Goal: Transaction & Acquisition: Purchase product/service

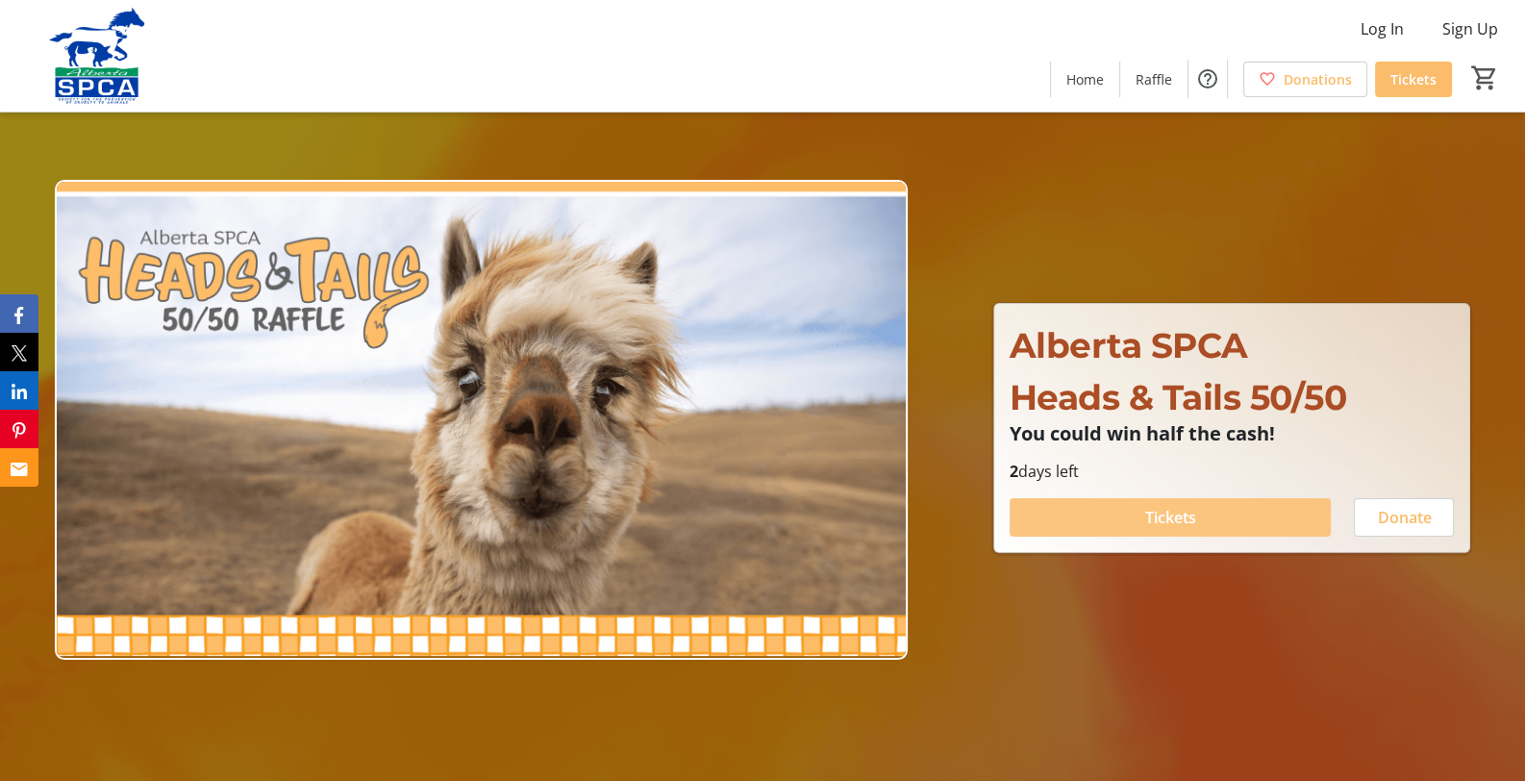
click at [1152, 512] on span "Tickets" at bounding box center [1170, 517] width 51 height 23
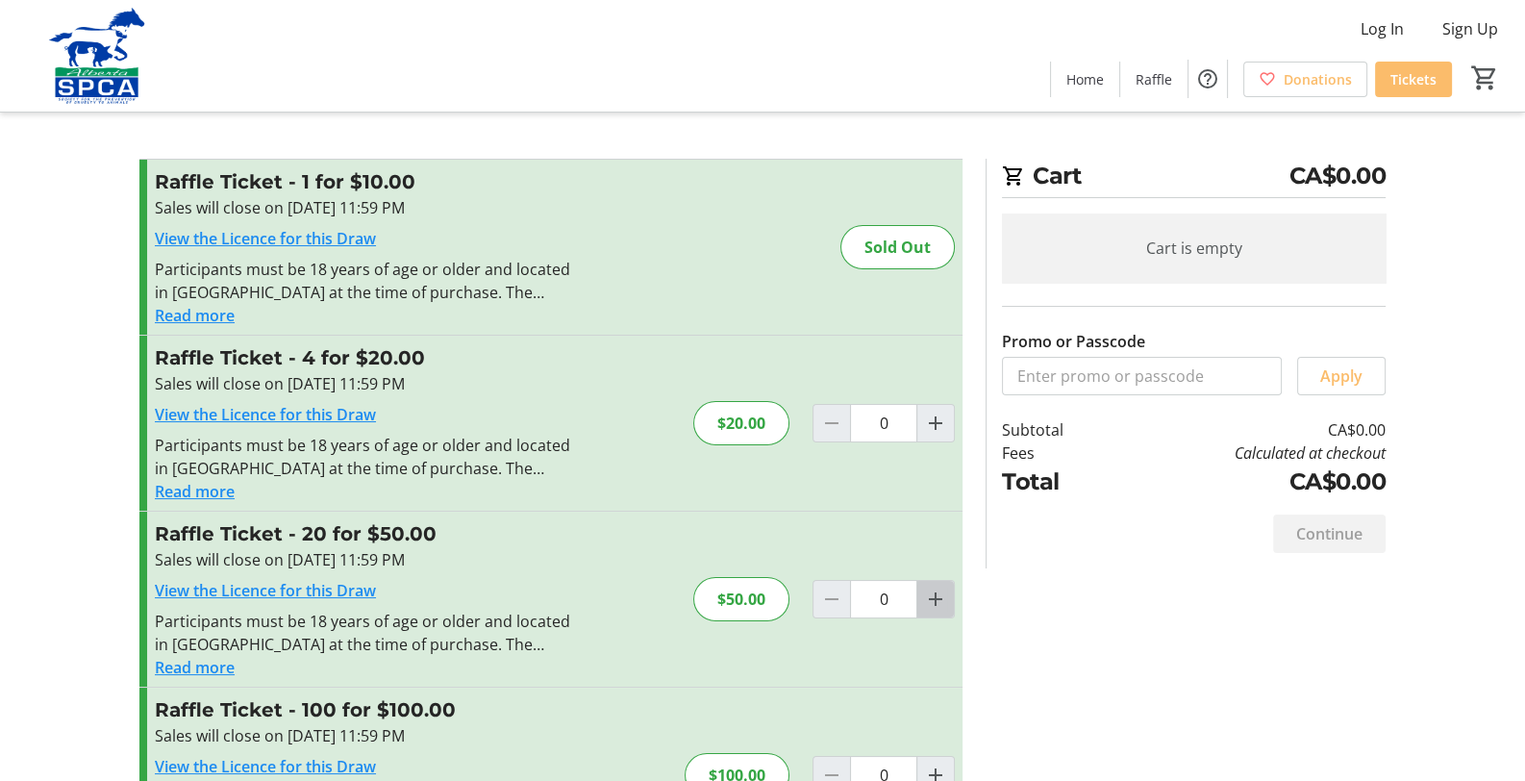
drag, startPoint x: 937, startPoint y: 596, endPoint x: 927, endPoint y: 603, distance: 11.7
click at [936, 596] on mat-icon "Increment by one" at bounding box center [935, 598] width 23 height 23
type input "1"
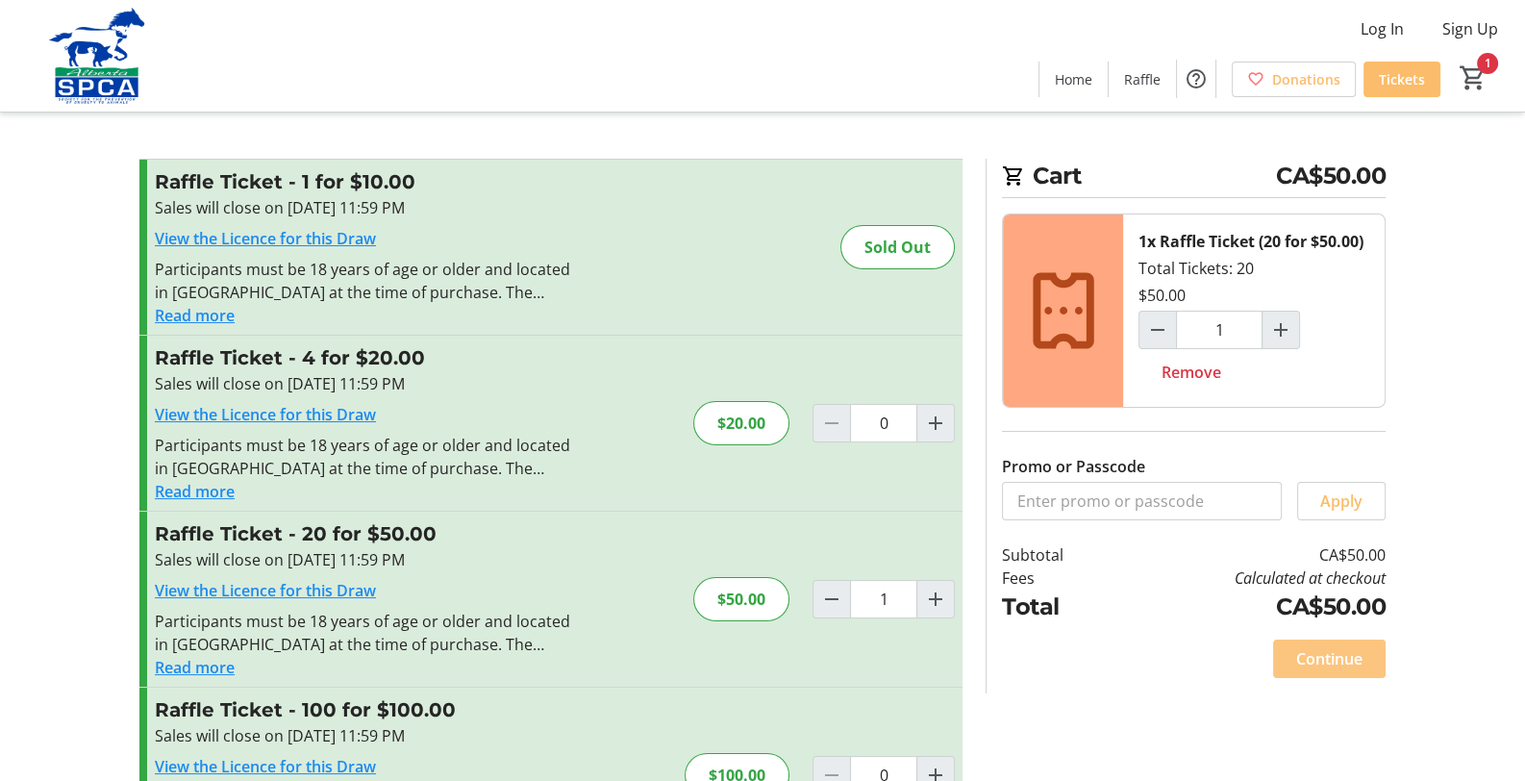
click at [1332, 652] on span "Continue" at bounding box center [1329, 658] width 66 height 23
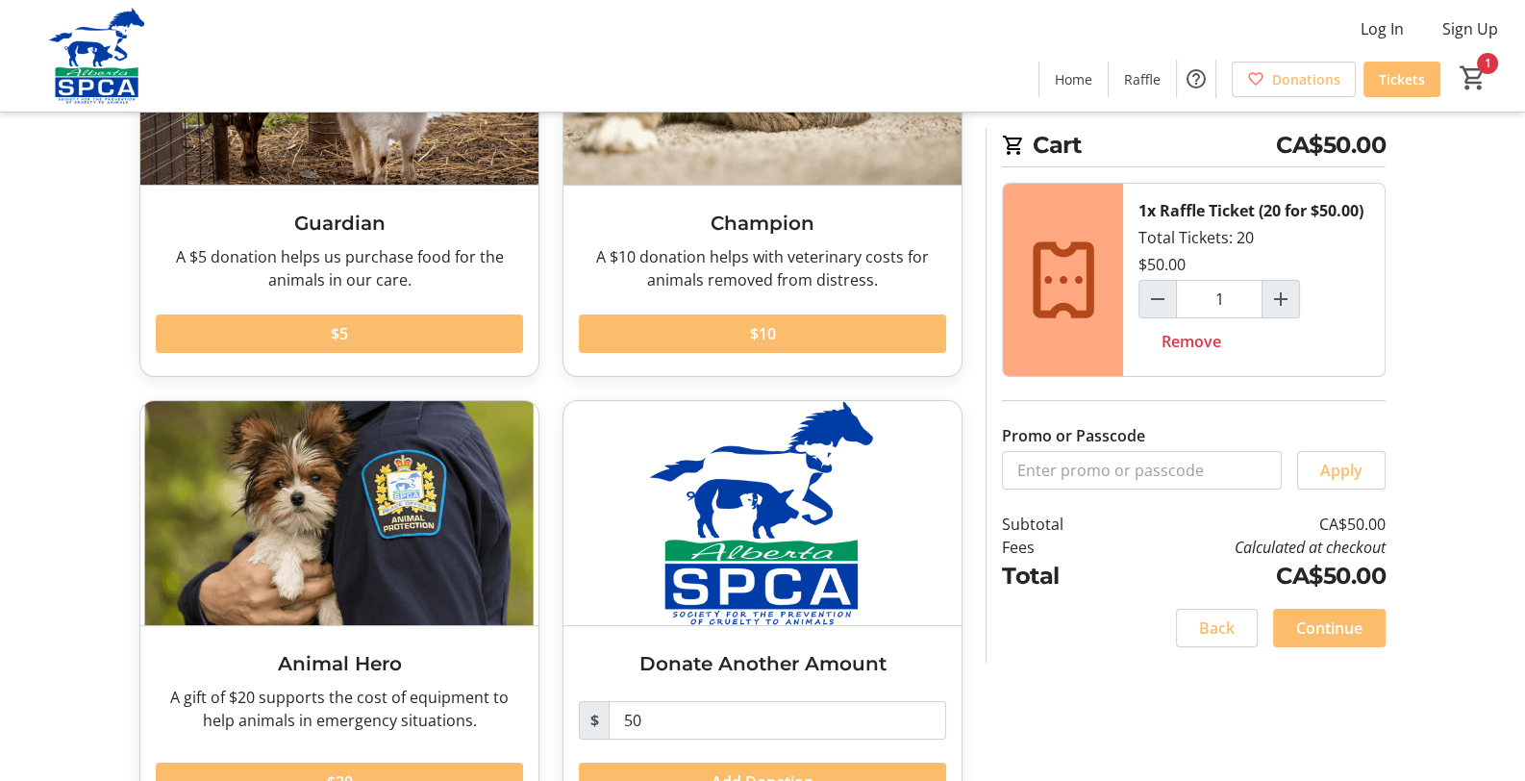
scroll to position [322, 0]
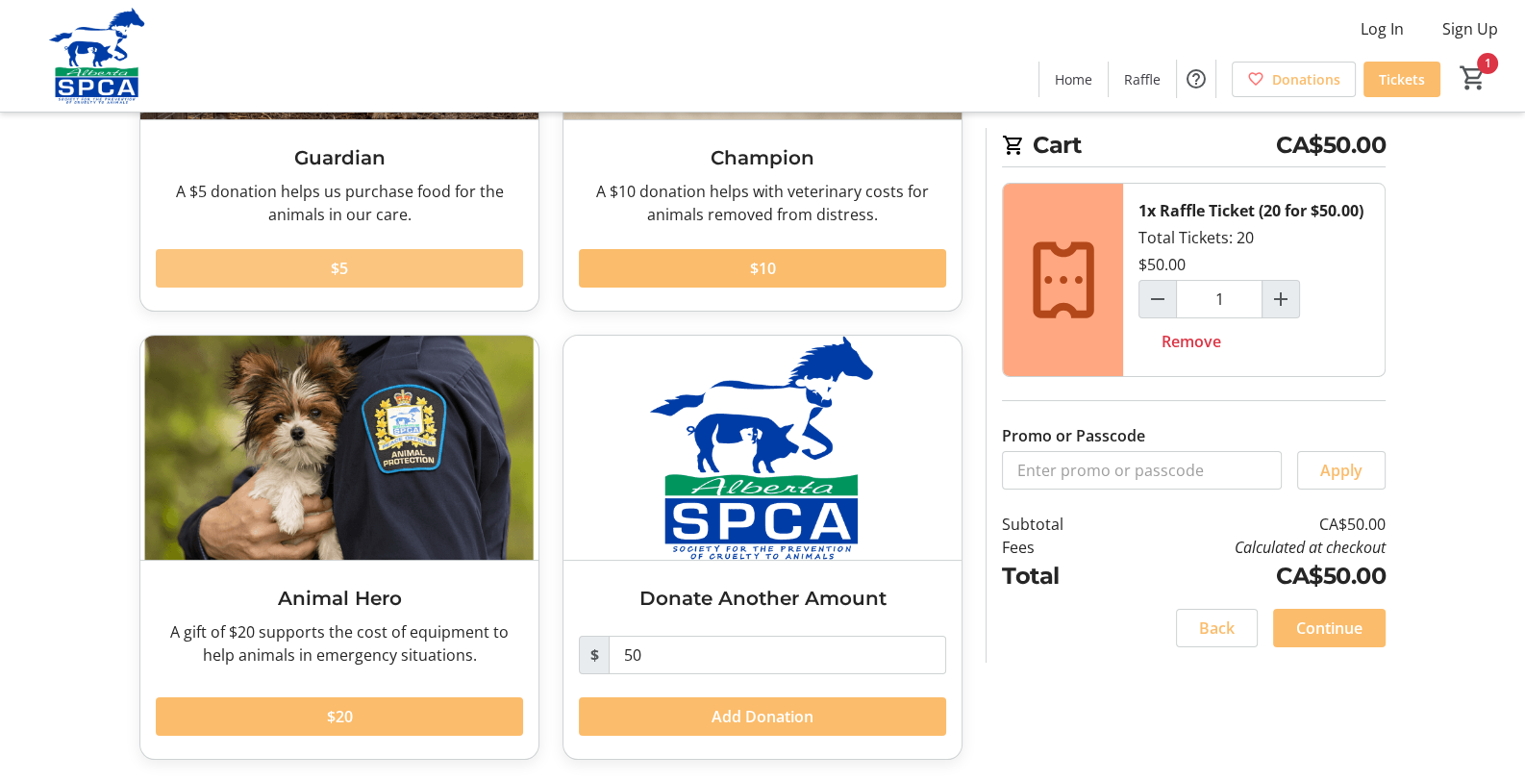
click at [389, 262] on span at bounding box center [339, 268] width 367 height 46
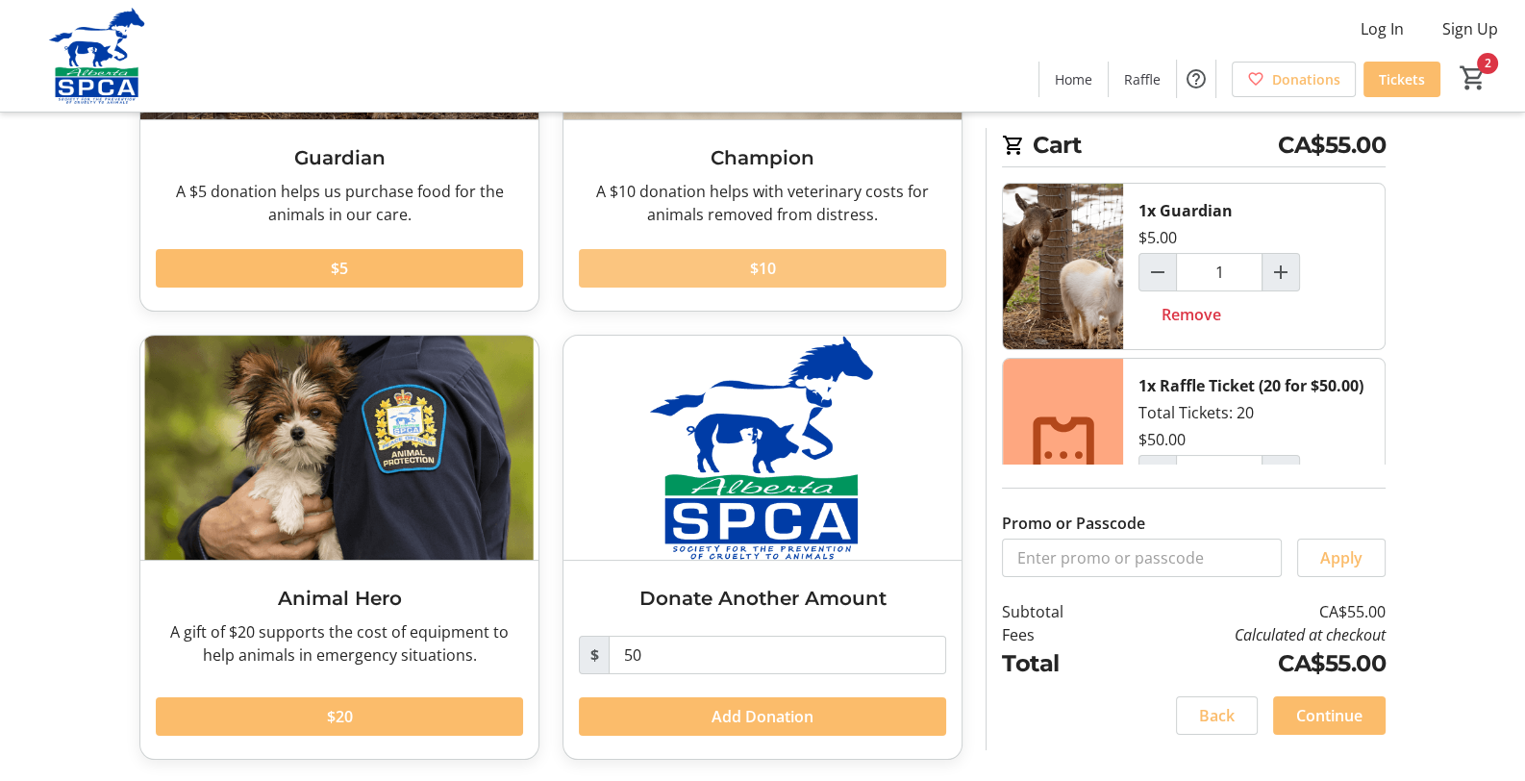
click at [692, 256] on span at bounding box center [762, 268] width 367 height 46
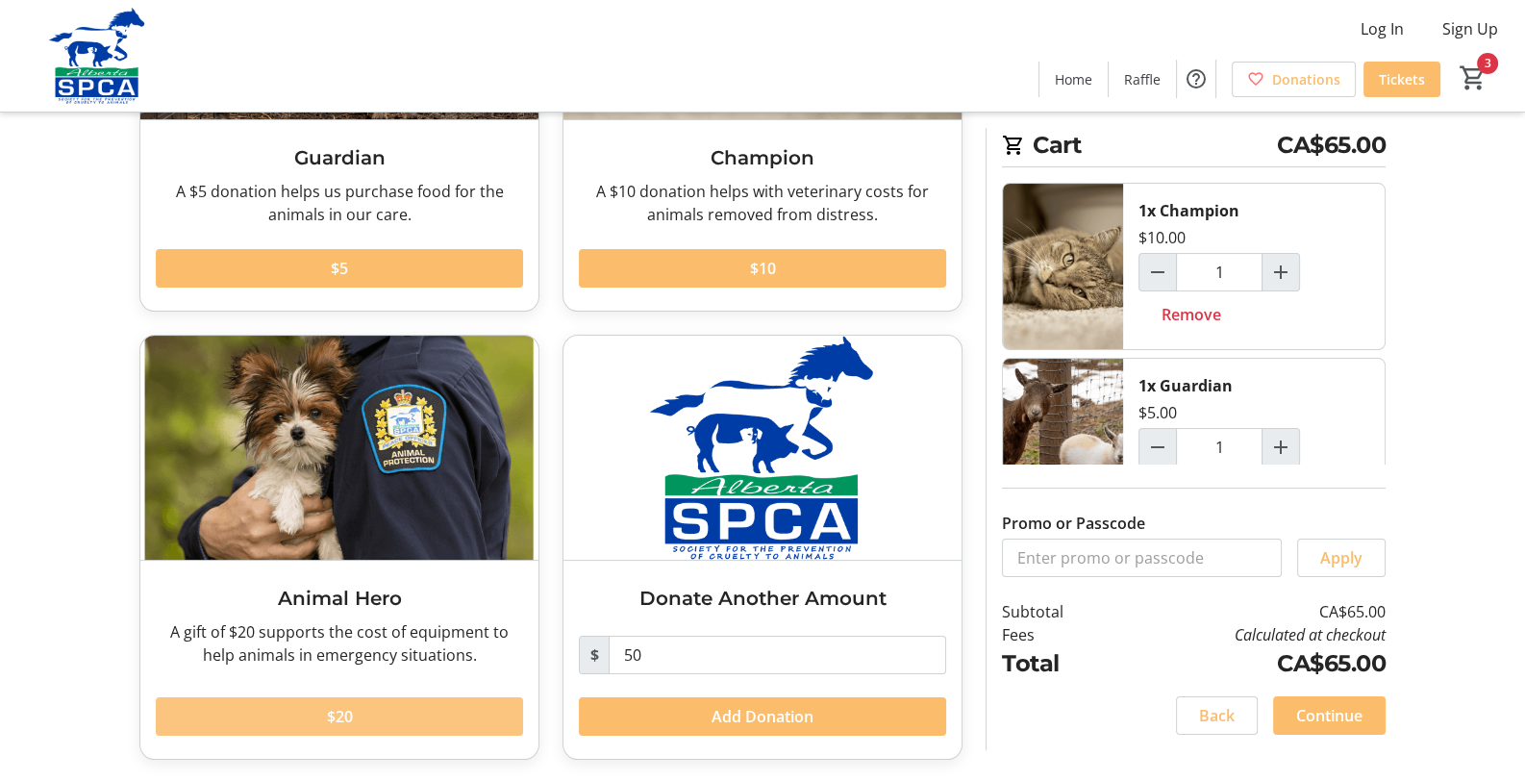
click at [361, 709] on span at bounding box center [339, 716] width 367 height 46
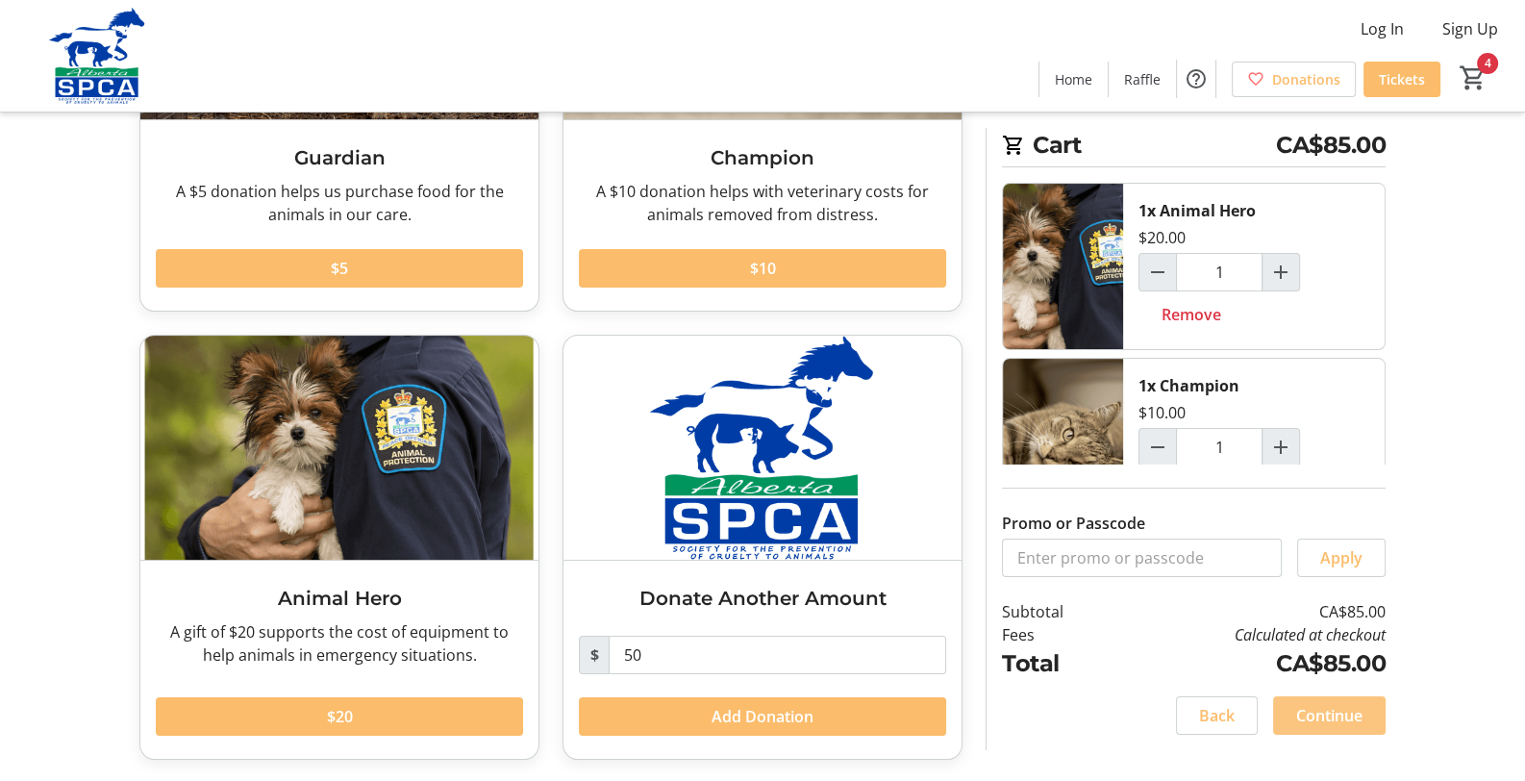
click at [1317, 712] on span "Continue" at bounding box center [1329, 715] width 66 height 23
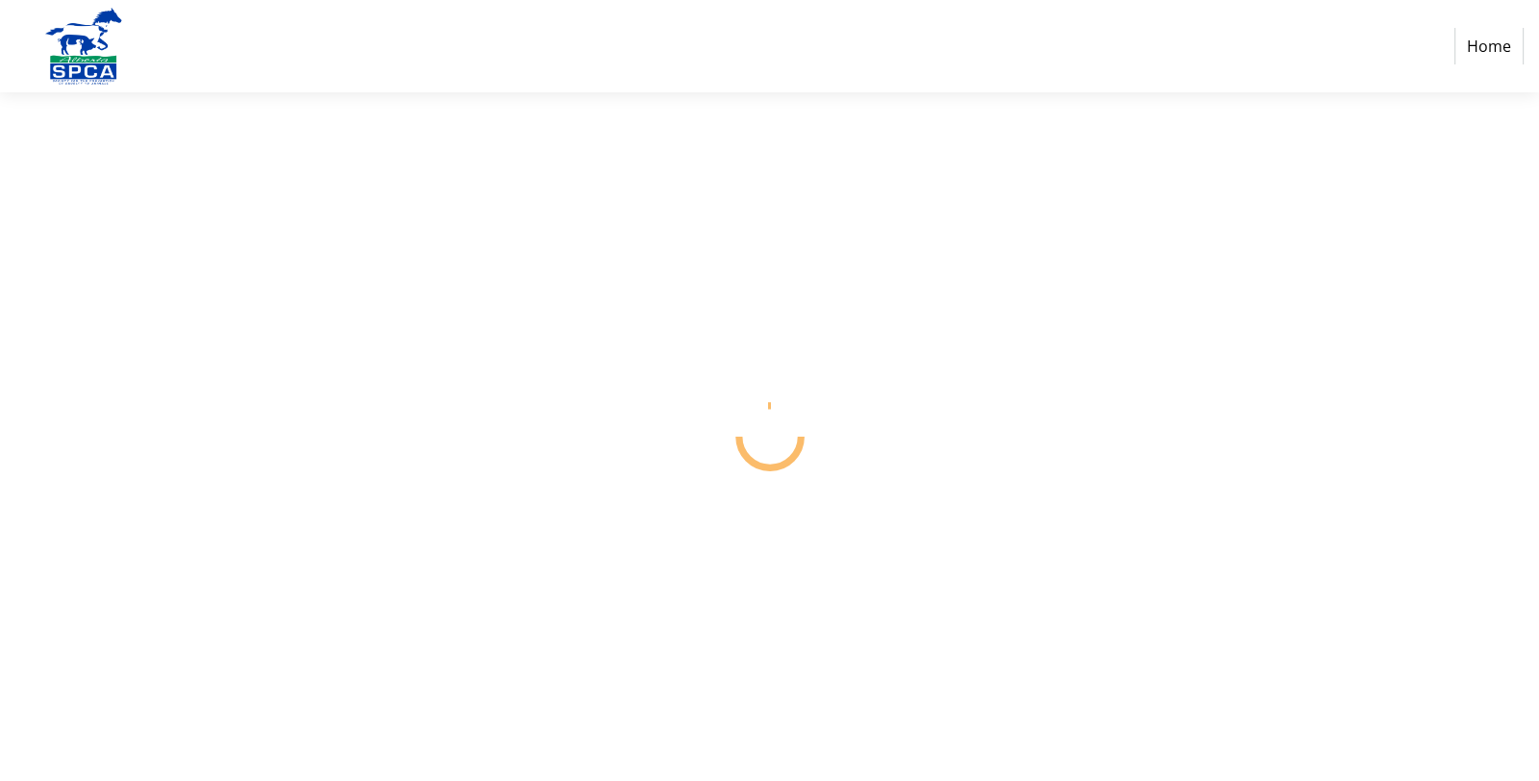
select select "CA"
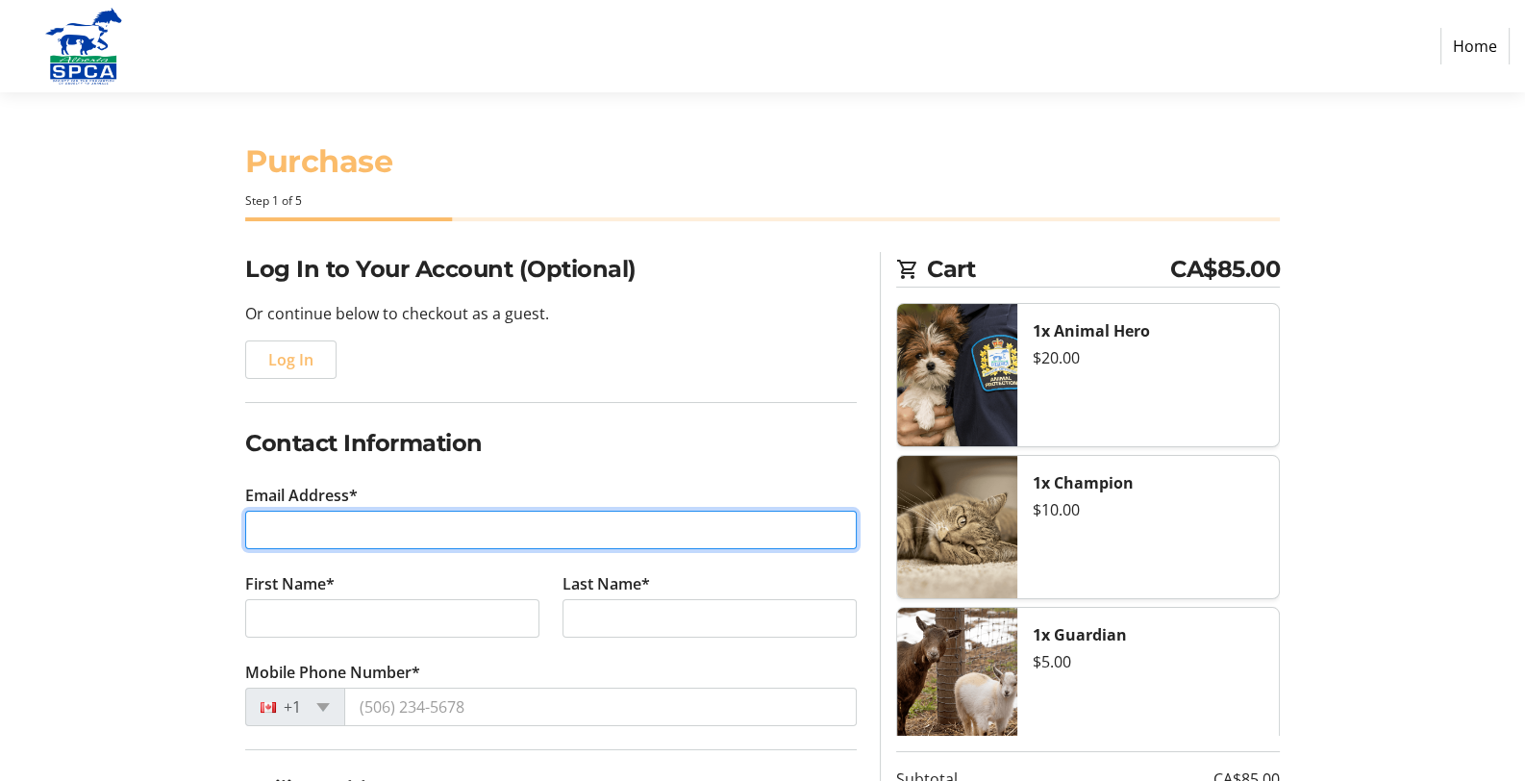
click at [318, 527] on input "Email Address*" at bounding box center [551, 530] width 612 height 38
type input "[EMAIL_ADDRESS][PERSON_NAME][DOMAIN_NAME]"
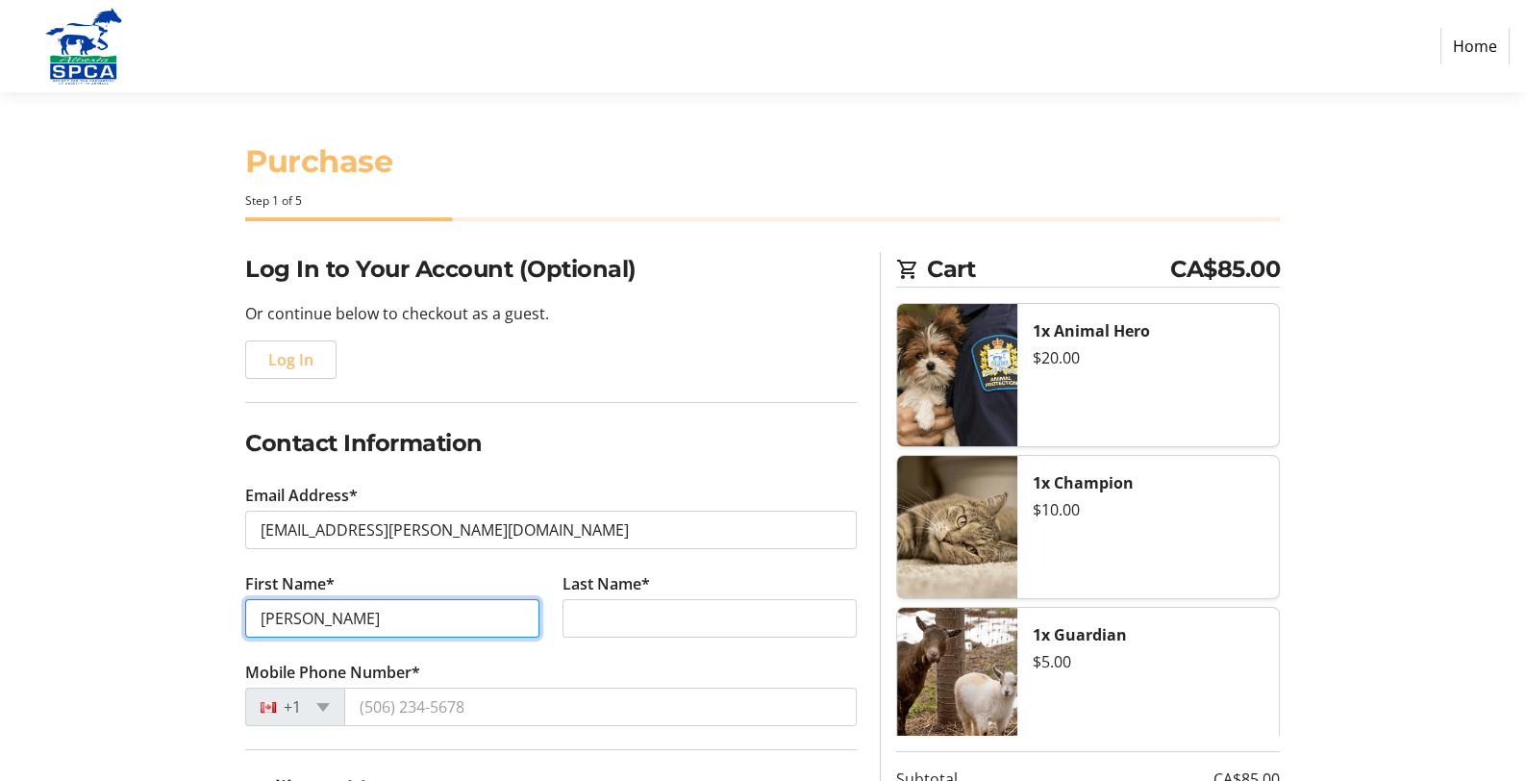
type input "[PERSON_NAME]"
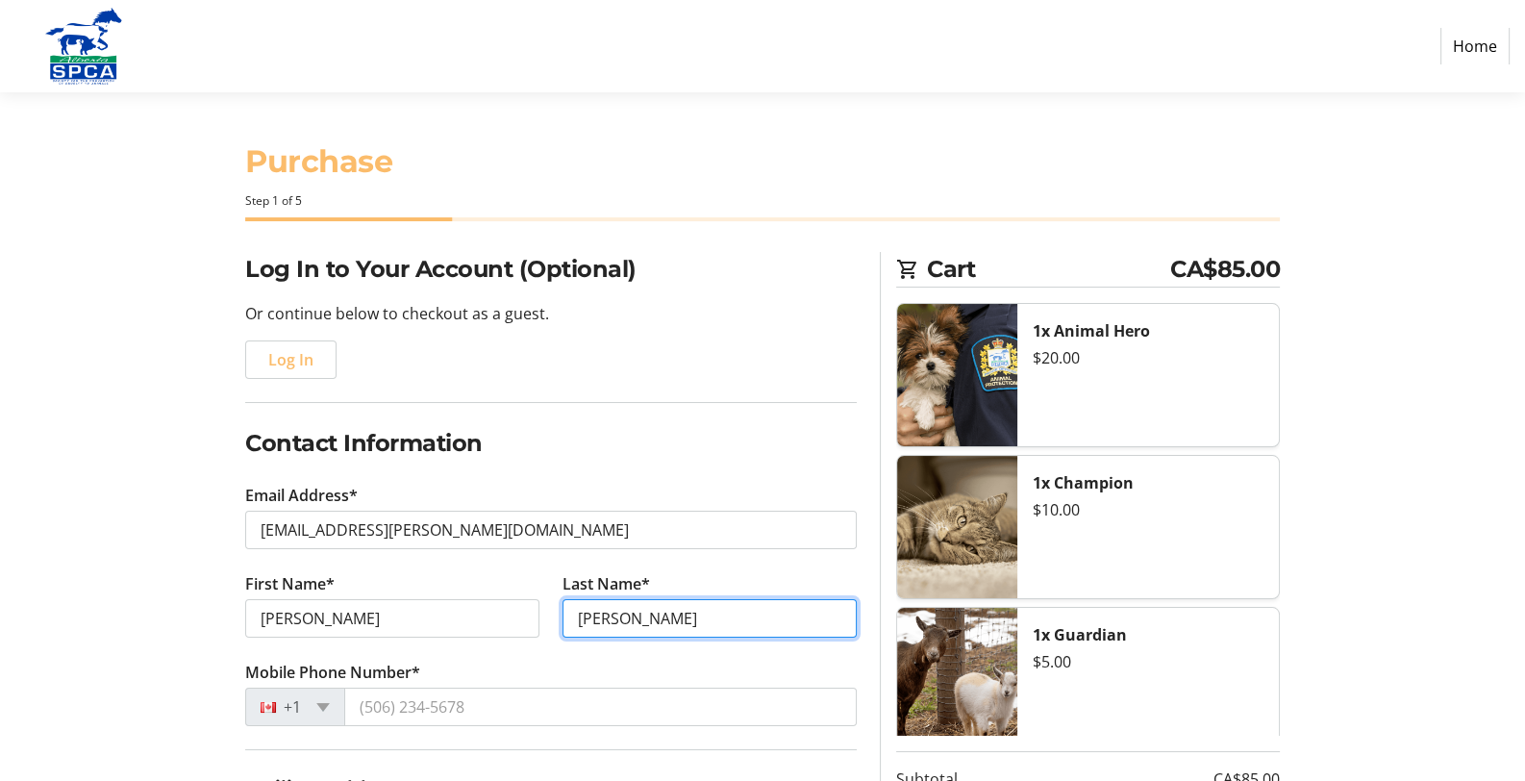
type input "[PERSON_NAME]"
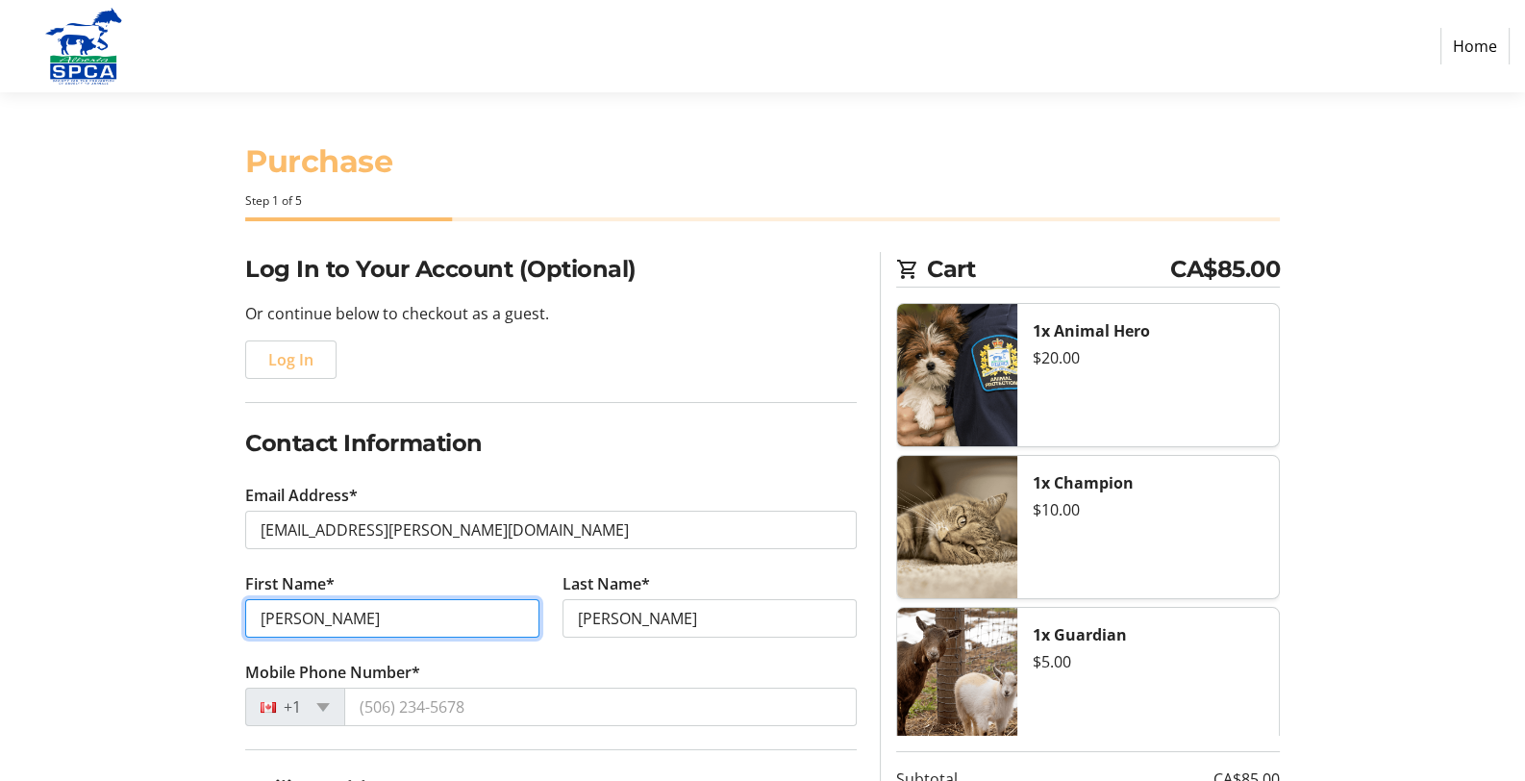
click at [294, 616] on input "[PERSON_NAME]" at bounding box center [392, 618] width 294 height 38
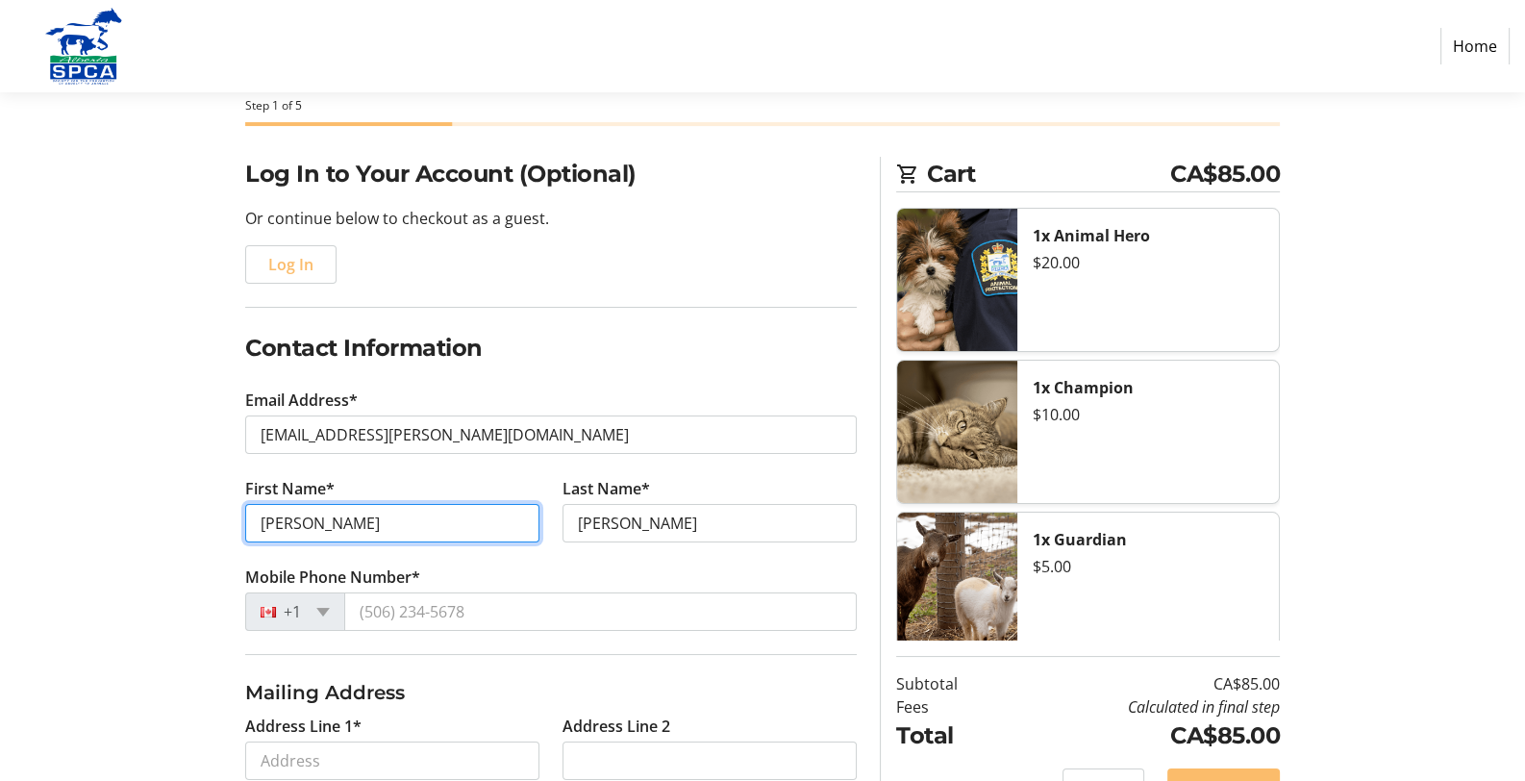
scroll to position [96, 0]
type input "[PERSON_NAME]"
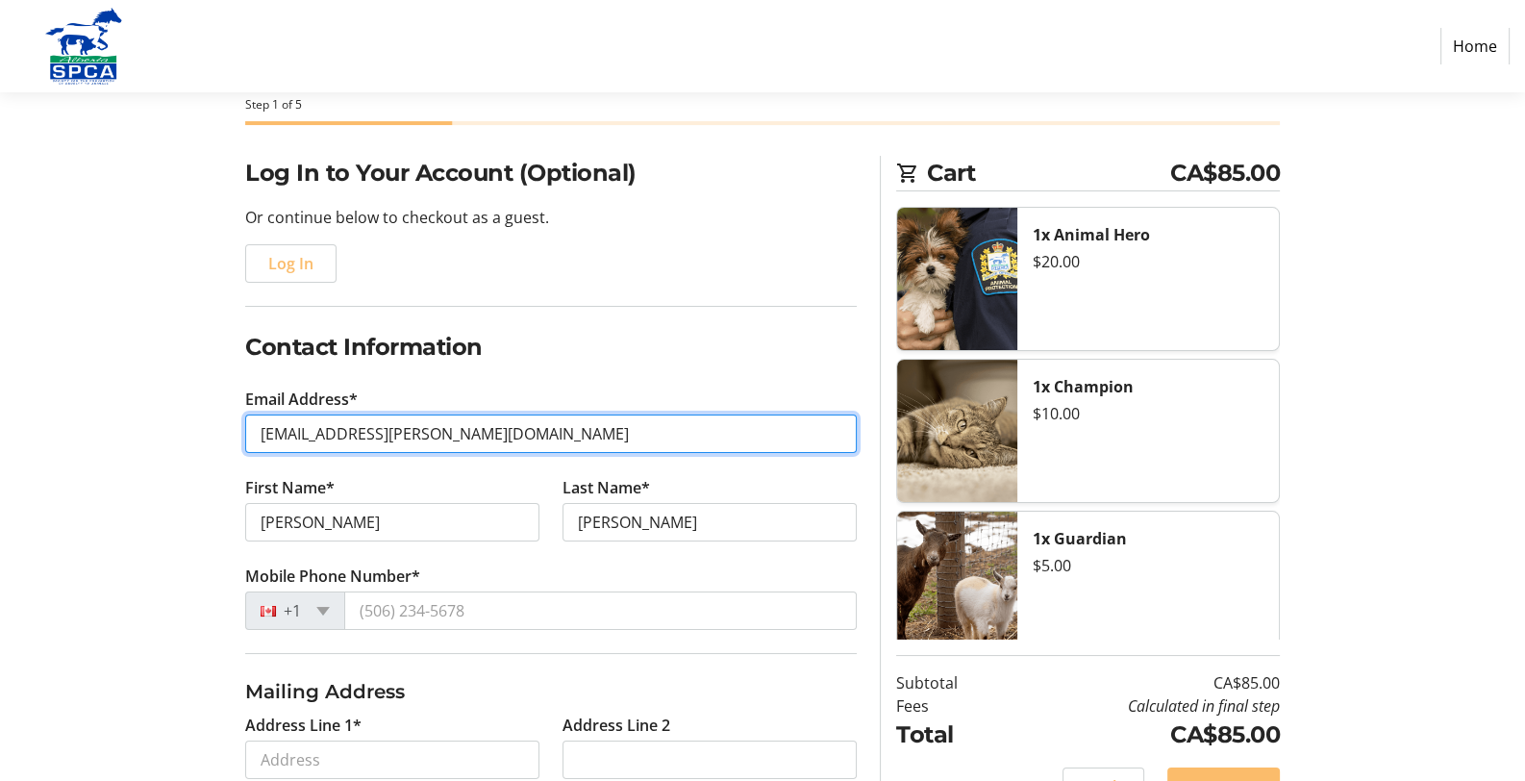
drag, startPoint x: 383, startPoint y: 430, endPoint x: 119, endPoint y: 445, distance: 263.9
click at [119, 445] on section "Purchase Step 1 of 5 Cart CA$85.00 1x Animal Hero $20.00 1x Champion $10.00 1x …" at bounding box center [762, 559] width 1525 height 1126
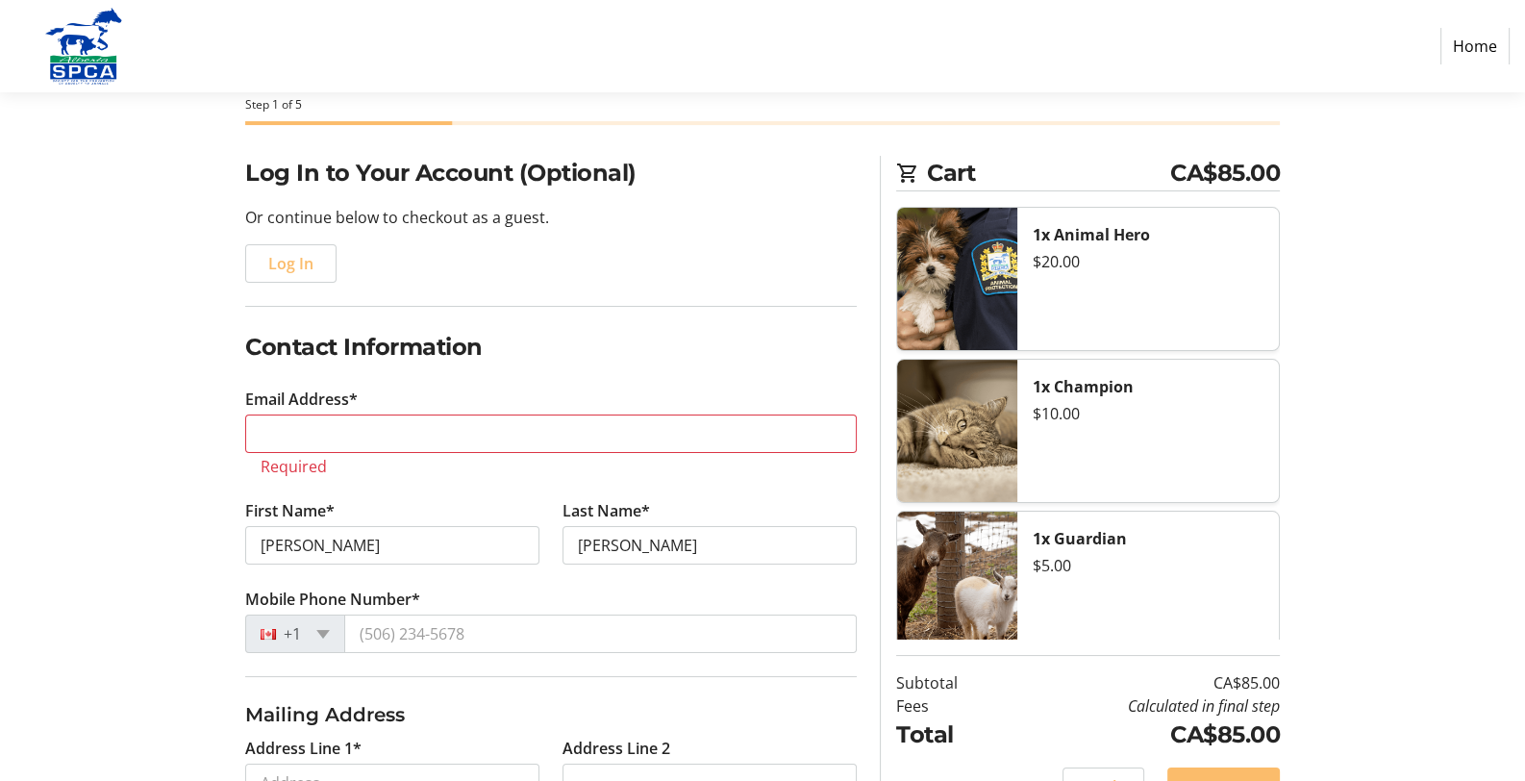
drag, startPoint x: 317, startPoint y: 522, endPoint x: 308, endPoint y: 538, distance: 19.0
click at [303, 533] on tr-form-field "First Name* [PERSON_NAME]" at bounding box center [392, 543] width 317 height 88
drag, startPoint x: 312, startPoint y: 539, endPoint x: 588, endPoint y: 566, distance: 277.3
click at [191, 544] on div "Log In to Your Account (Optional) Or continue below to checkout as a guest. Log…" at bounding box center [762, 650] width 1269 height 989
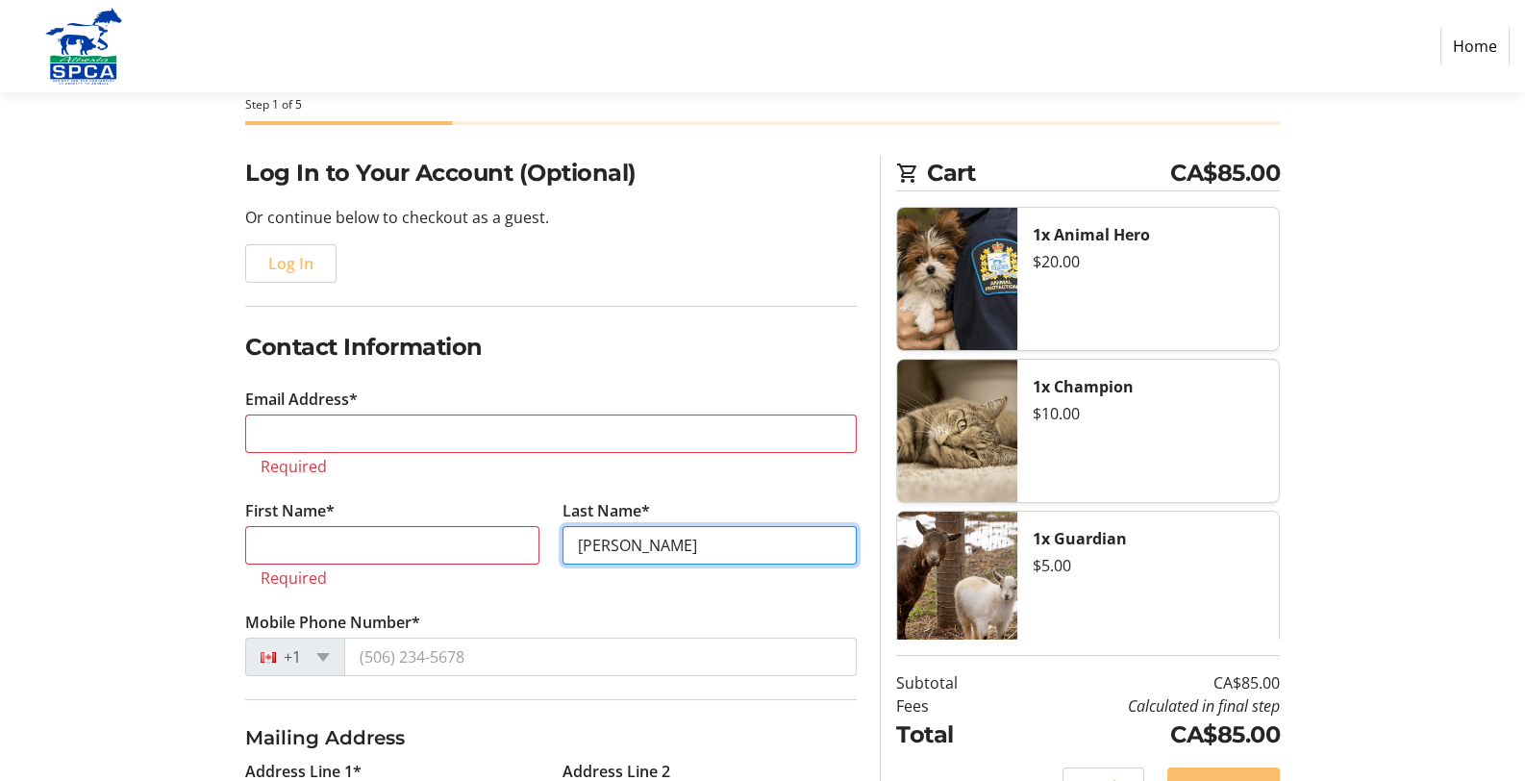
drag, startPoint x: 662, startPoint y: 542, endPoint x: 489, endPoint y: 566, distance: 173.8
click at [489, 566] on div "First Name* Required Last Name* [PERSON_NAME]" at bounding box center [551, 555] width 635 height 112
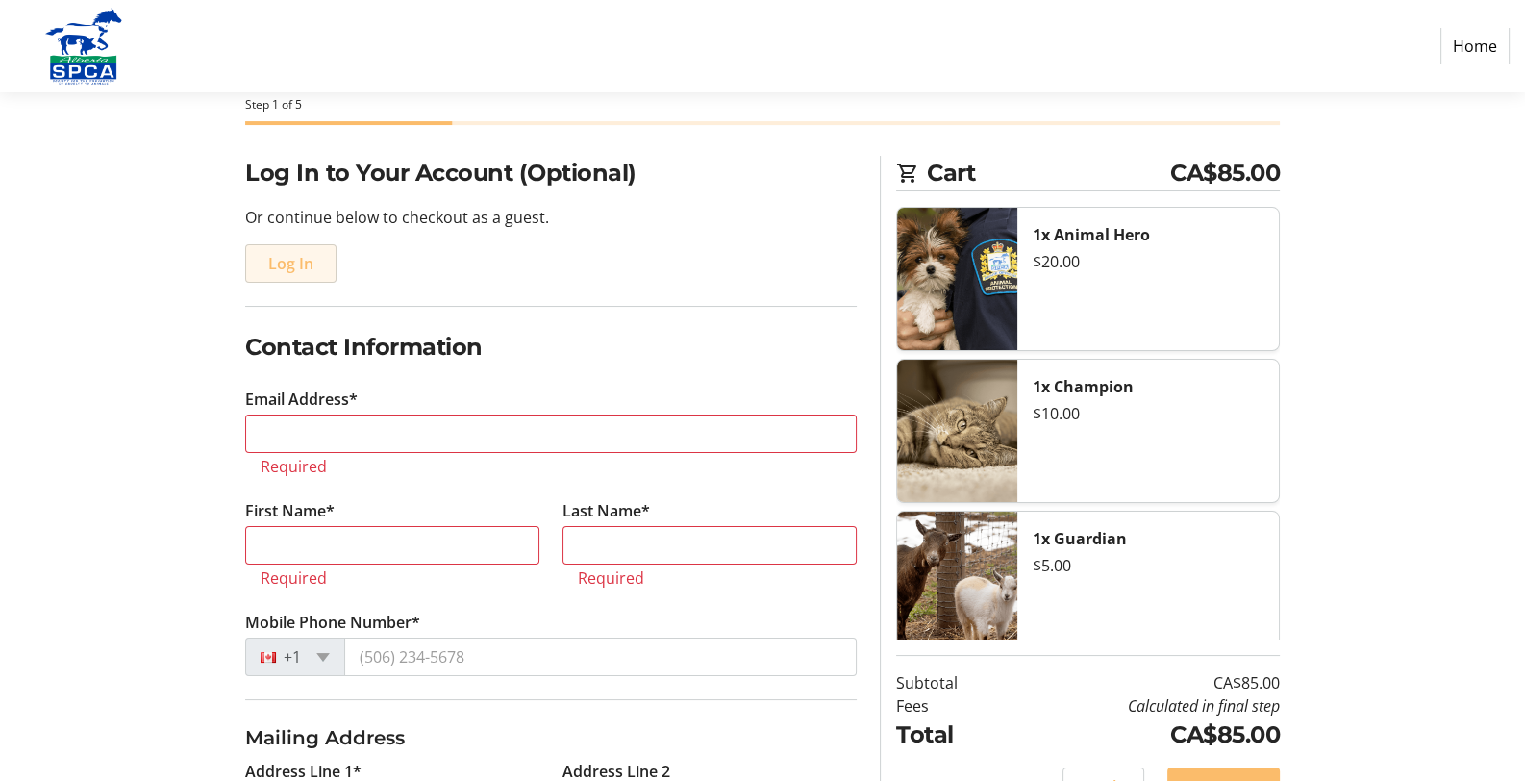
click at [305, 270] on span "Log In" at bounding box center [290, 263] width 45 height 23
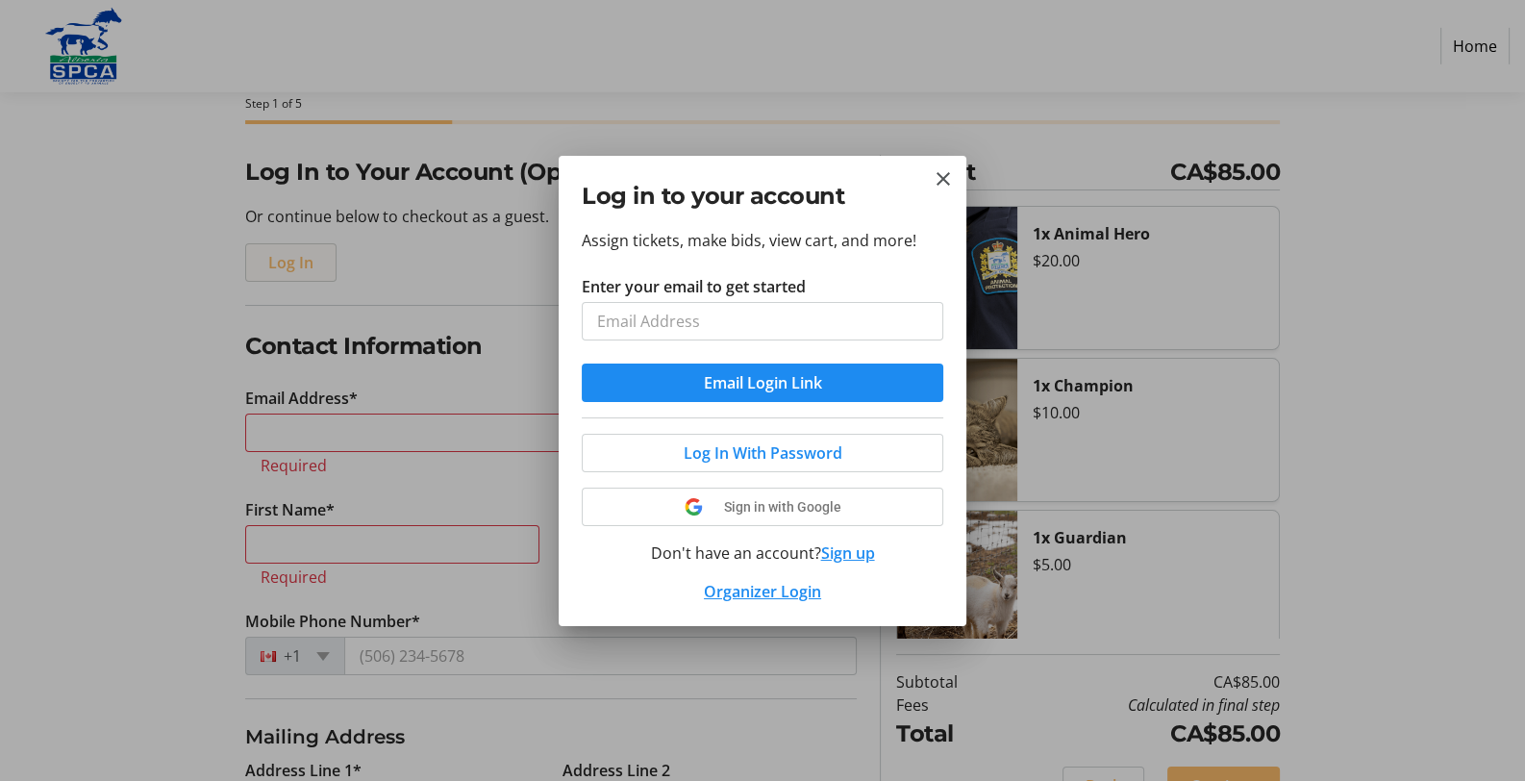
scroll to position [0, 0]
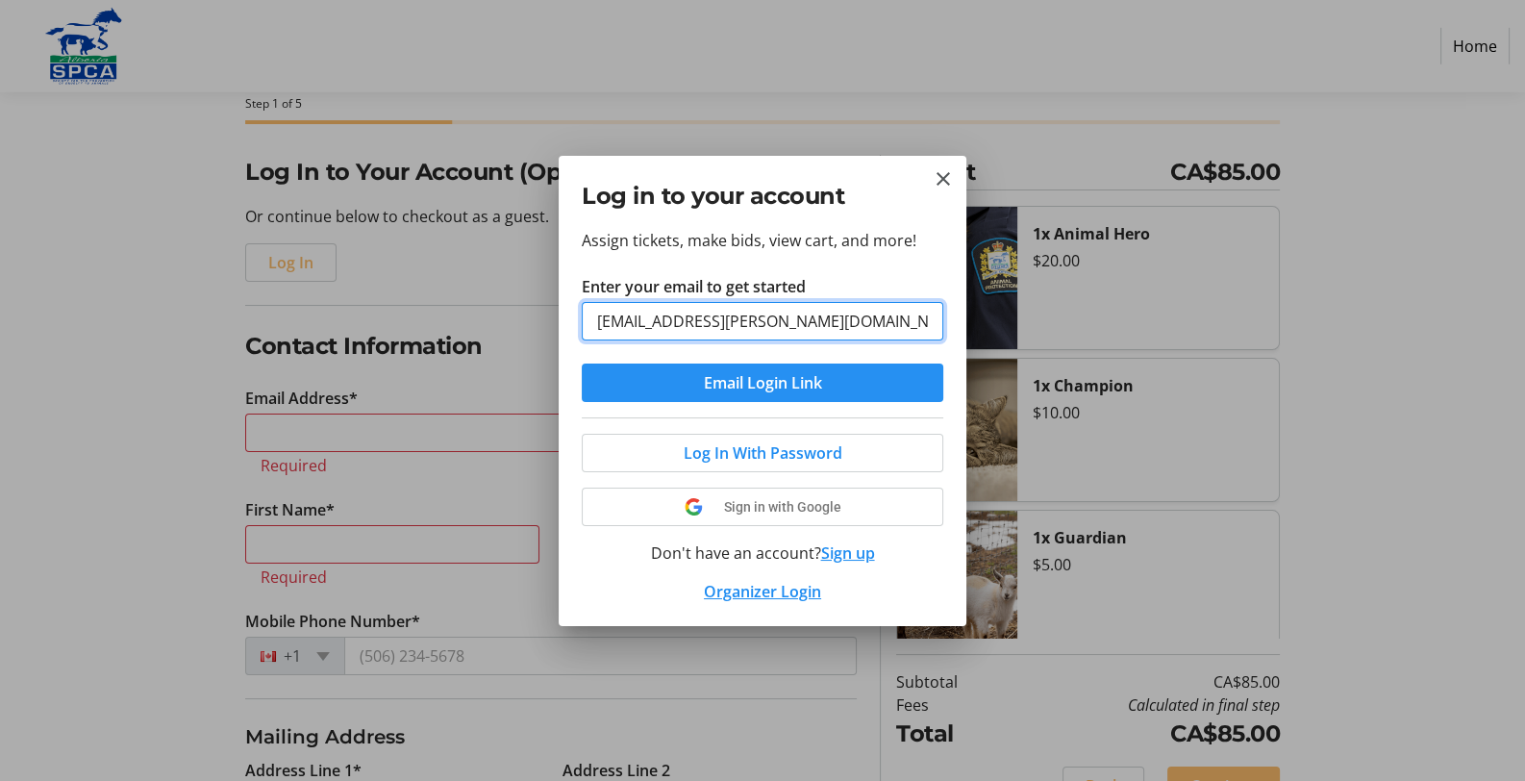
type input "[EMAIL_ADDRESS][PERSON_NAME][DOMAIN_NAME]"
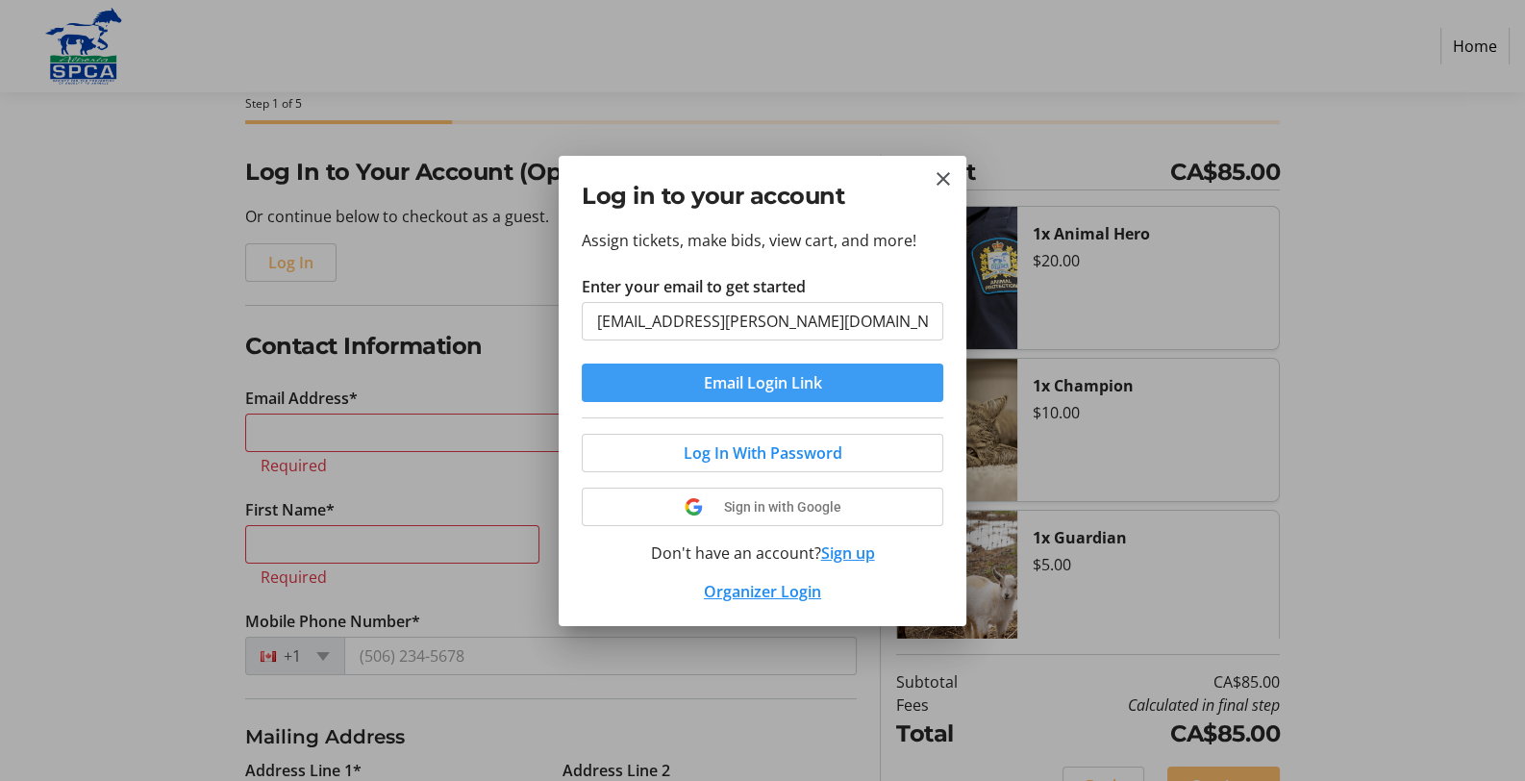
click at [791, 380] on span "Email Login Link" at bounding box center [763, 382] width 118 height 23
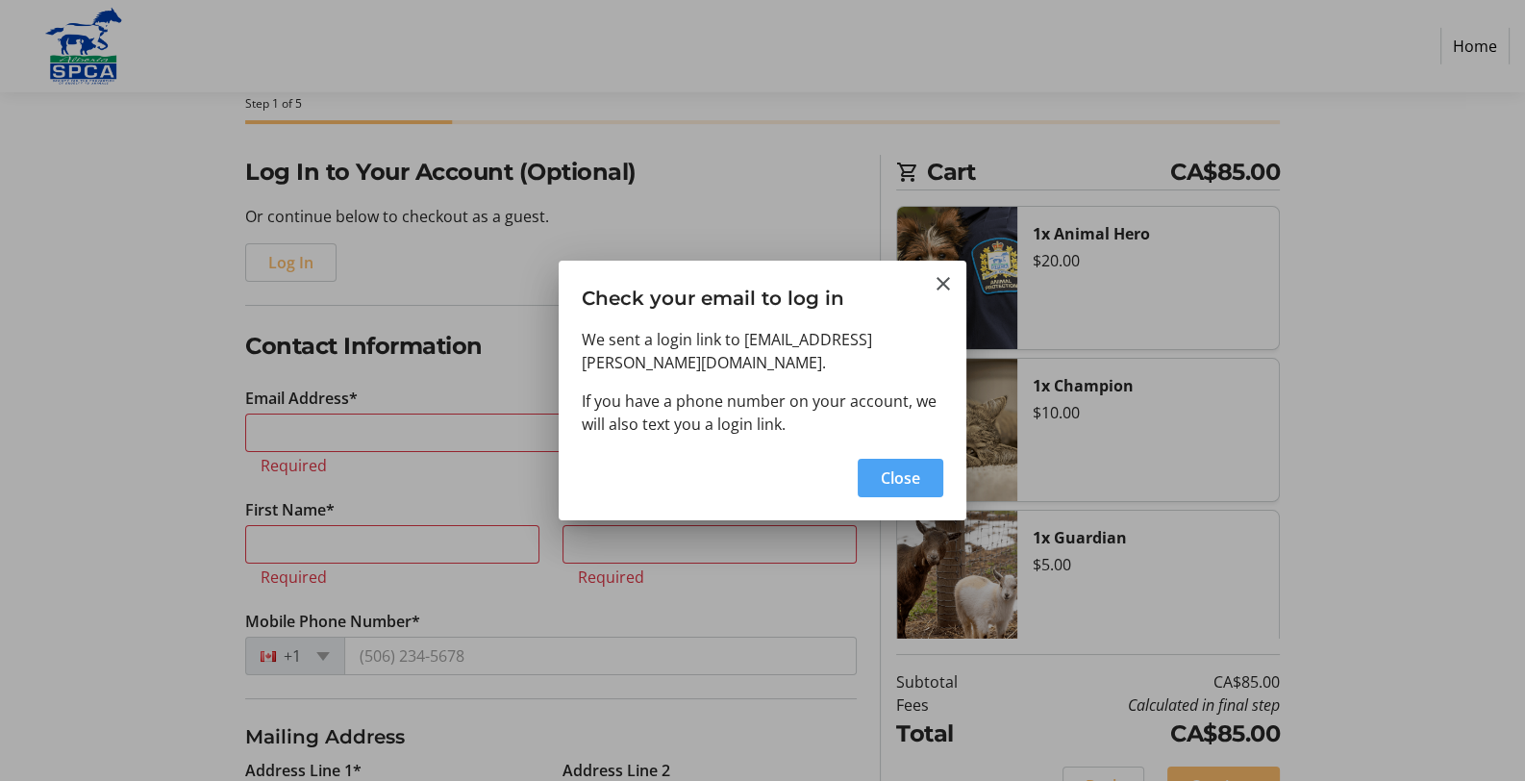
click at [893, 466] on span "Close" at bounding box center [900, 477] width 39 height 23
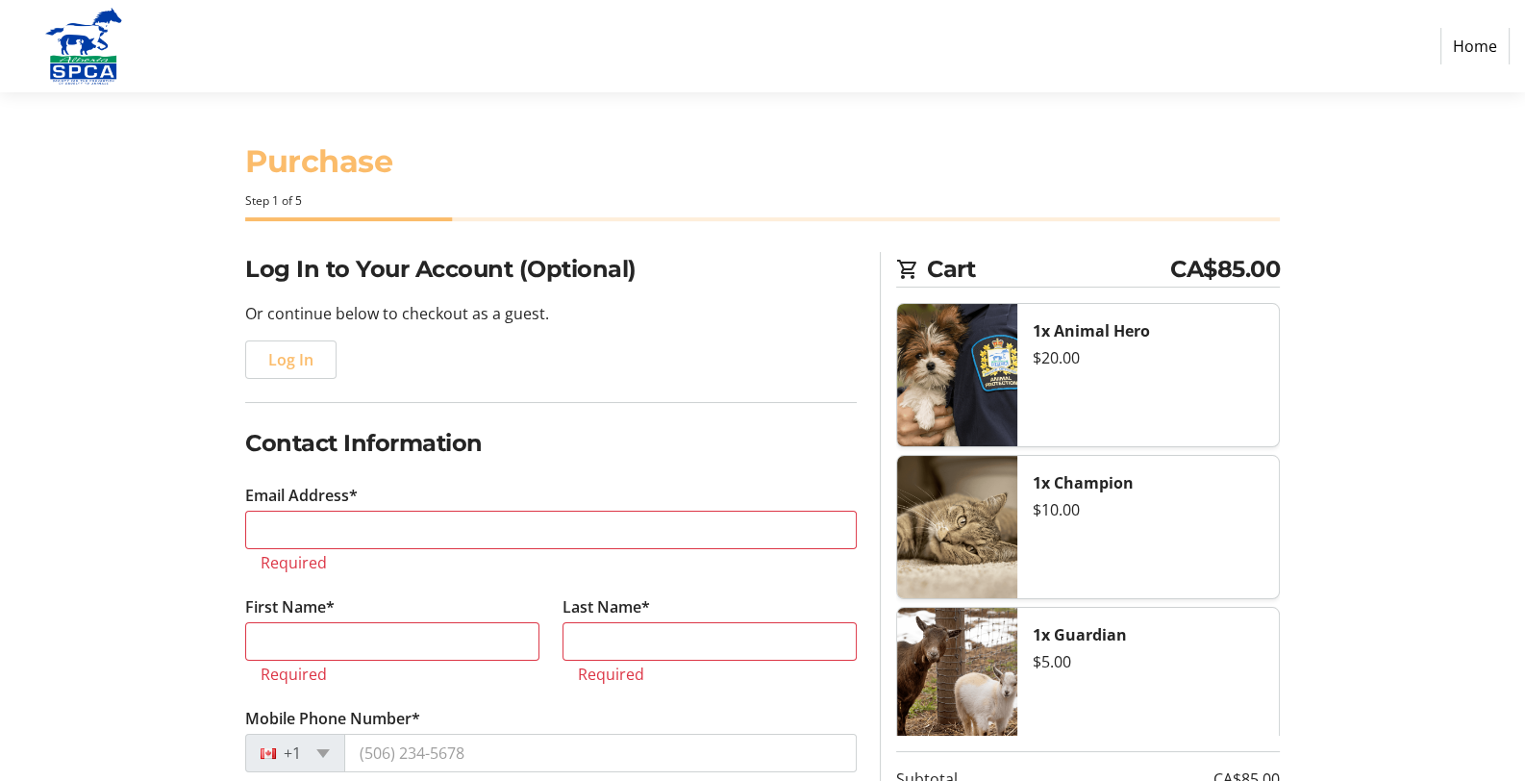
scroll to position [96, 0]
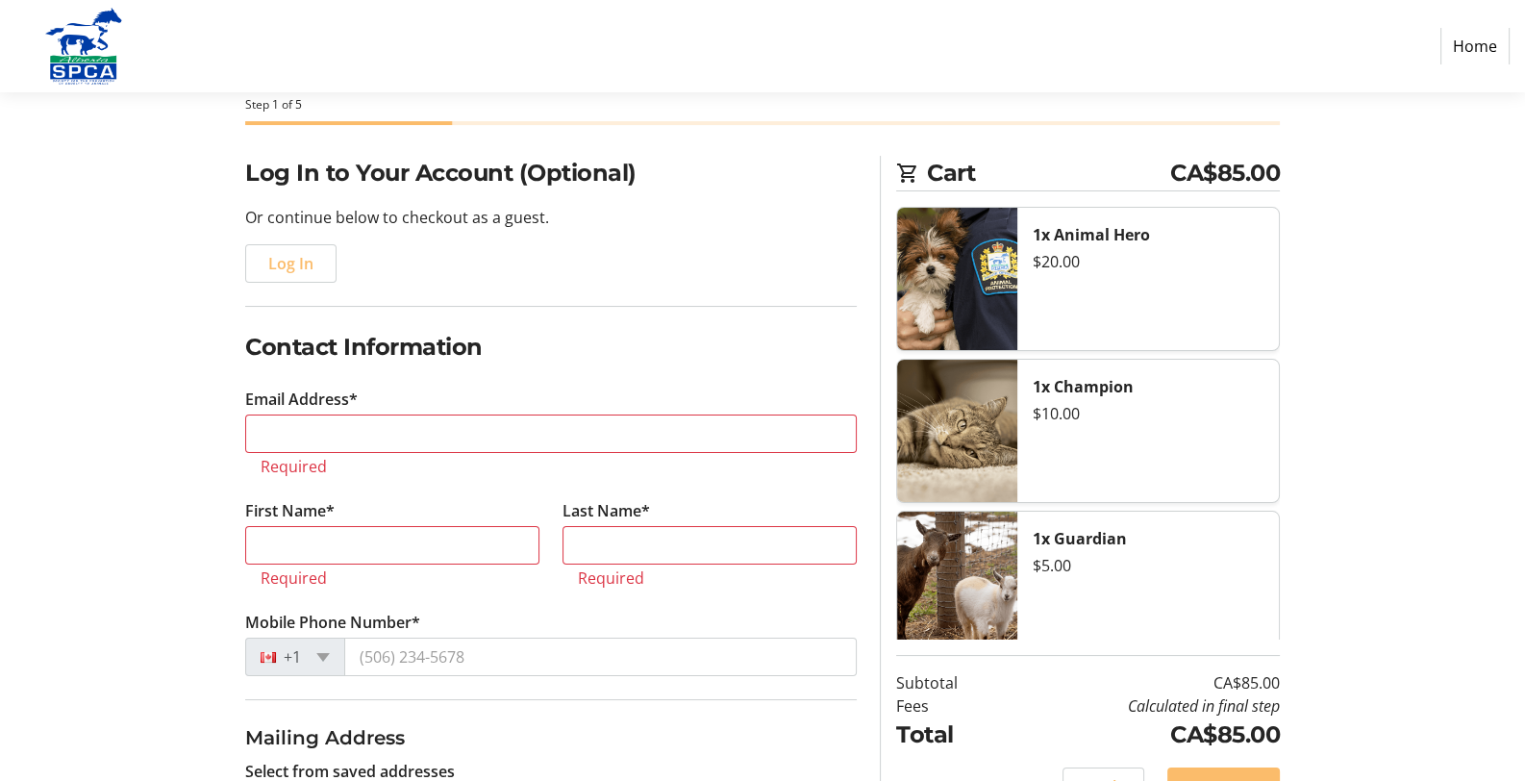
type input "[EMAIL_ADDRESS][PERSON_NAME][DOMAIN_NAME]"
type input "[PERSON_NAME]"
type input "[PHONE_NUMBER]"
radio input "true"
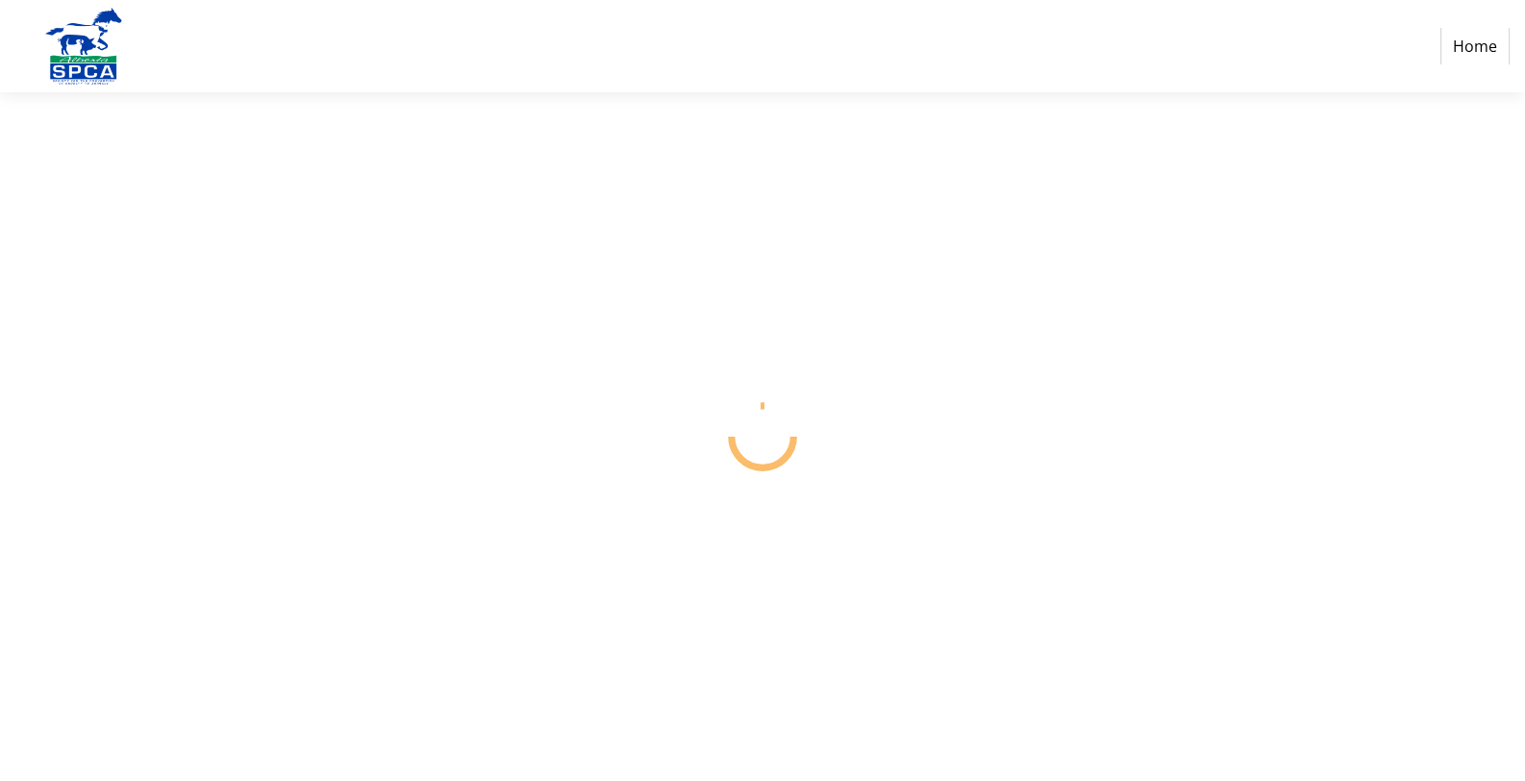
select select "CA"
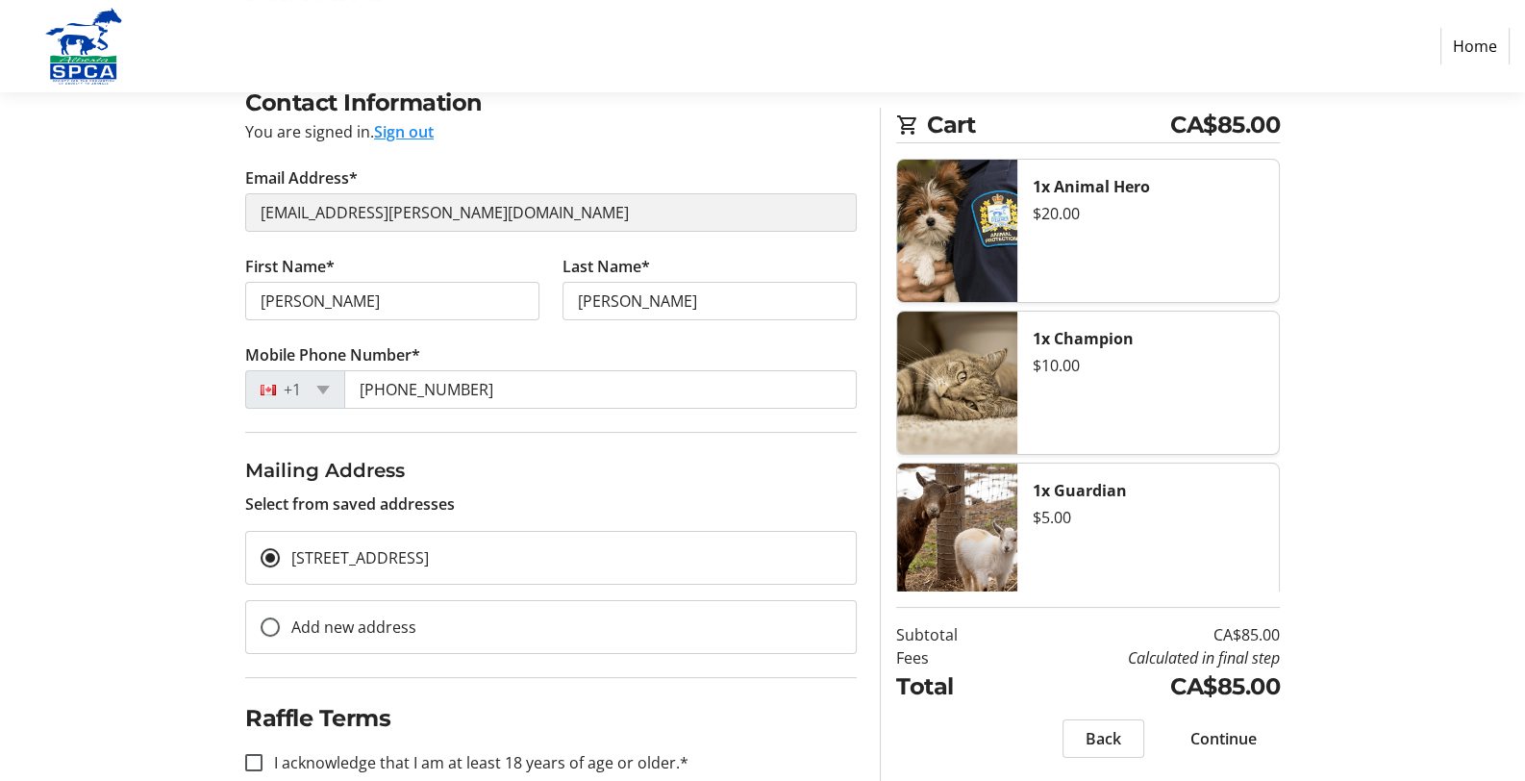
scroll to position [203, 0]
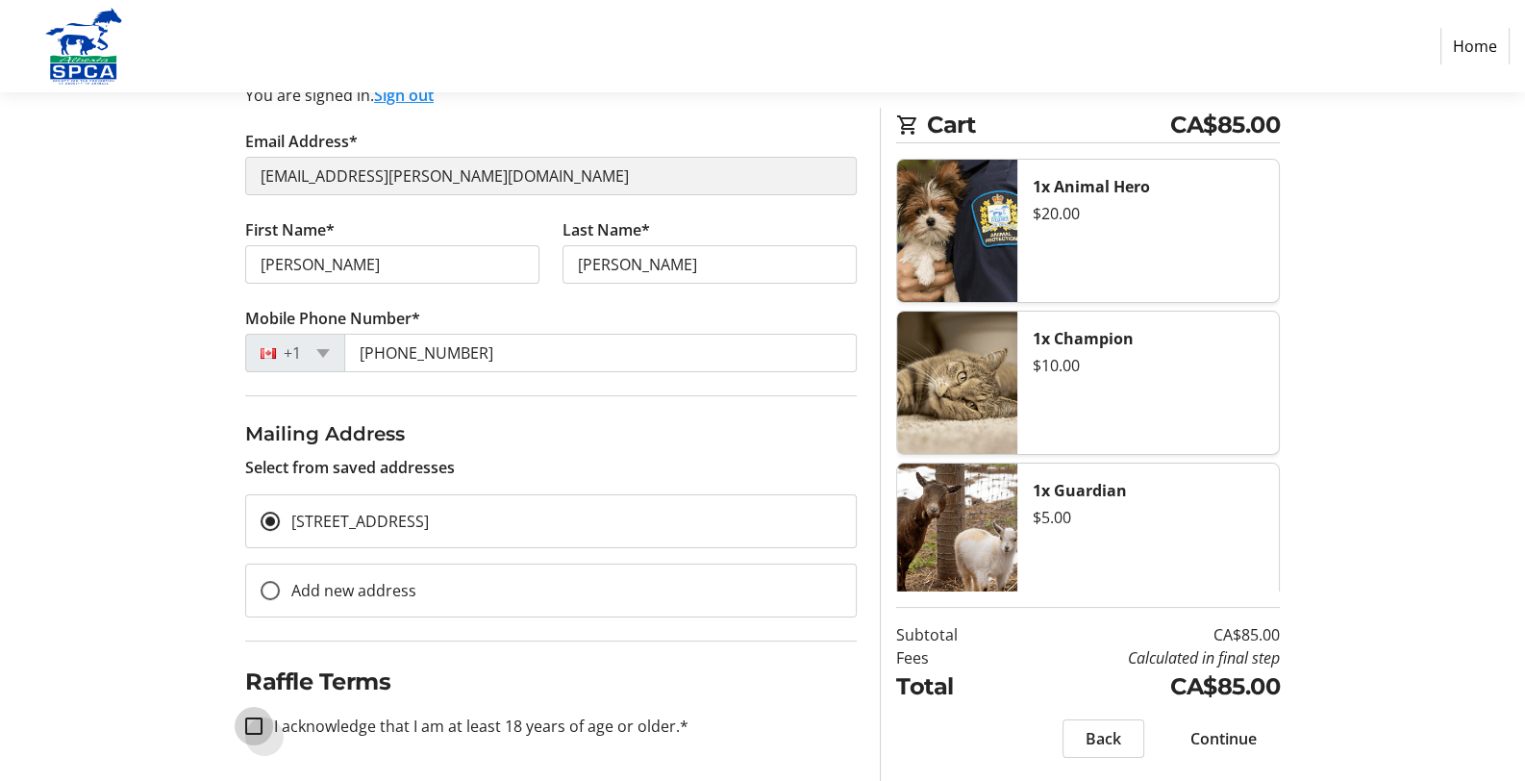
drag, startPoint x: 253, startPoint y: 724, endPoint x: 731, endPoint y: 739, distance: 478.1
click at [255, 725] on input "I acknowledge that I am at least 18 years of age or older.*" at bounding box center [253, 725] width 17 height 17
checkbox input "true"
click at [1202, 728] on span "Continue" at bounding box center [1223, 738] width 66 height 23
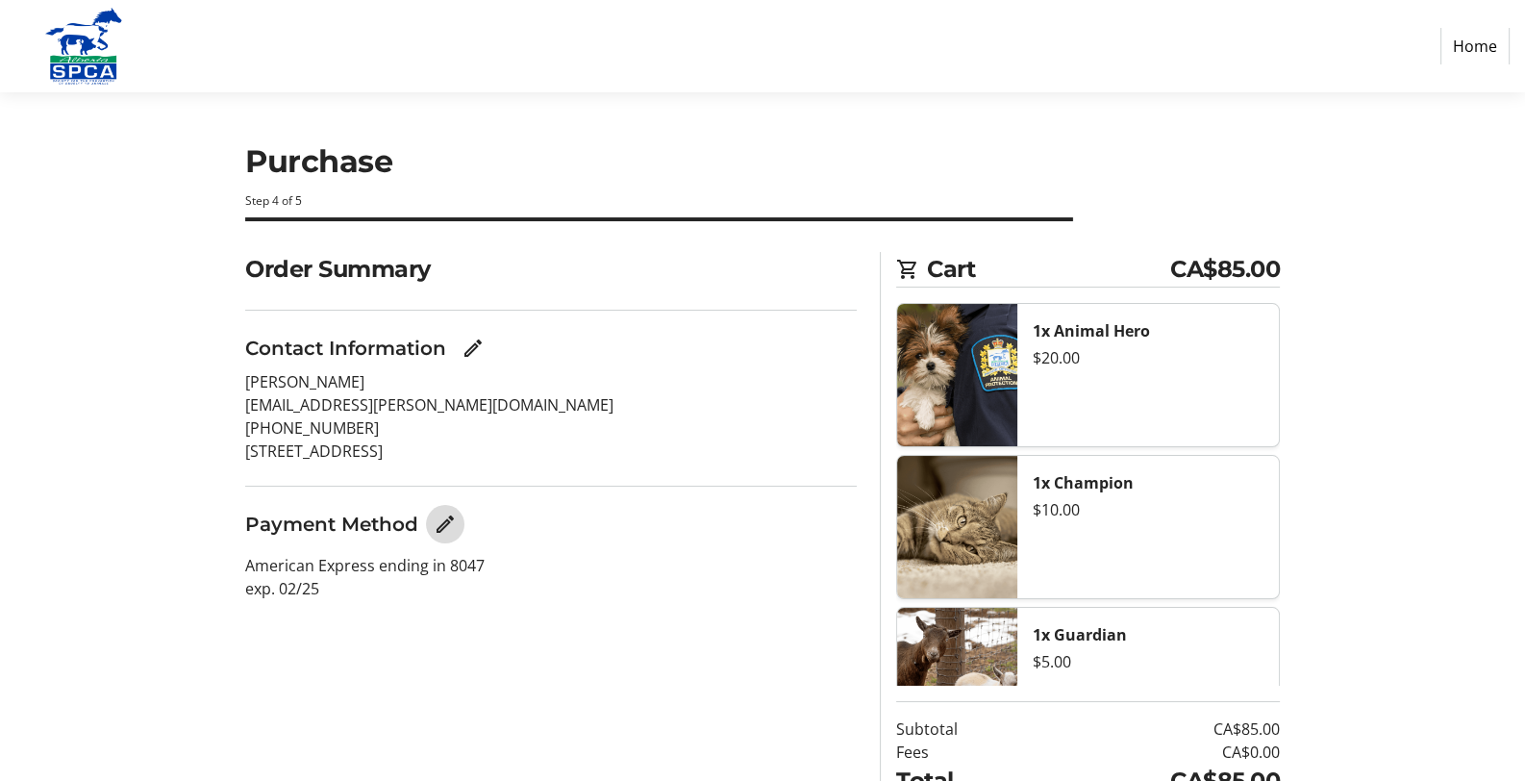
click at [445, 522] on mat-icon "Edit Payment Method" at bounding box center [445, 523] width 23 height 23
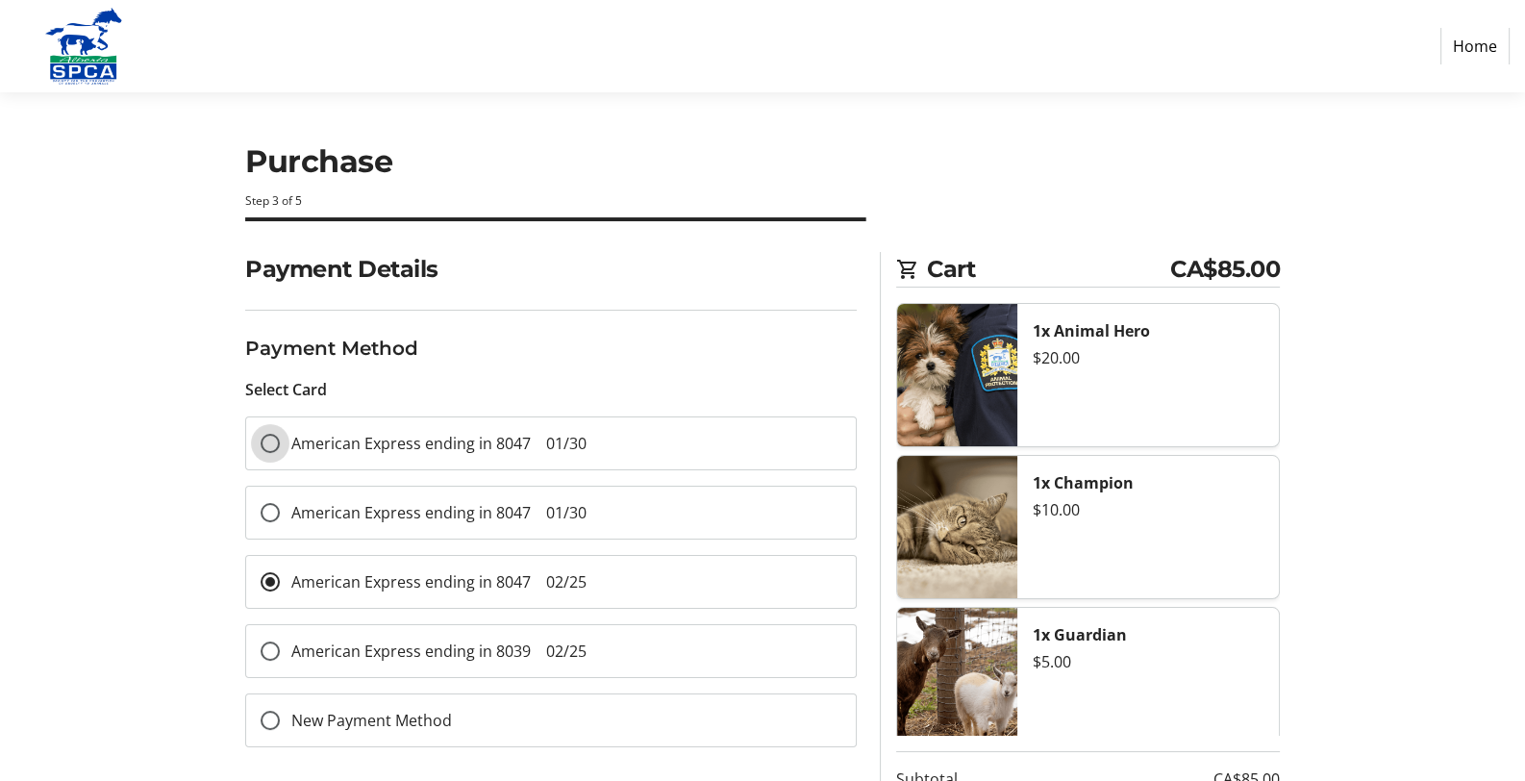
drag, startPoint x: 272, startPoint y: 433, endPoint x: 273, endPoint y: 442, distance: 9.7
click at [271, 435] on input "American Express ending in 8047 01/30" at bounding box center [270, 443] width 19 height 19
radio input "true"
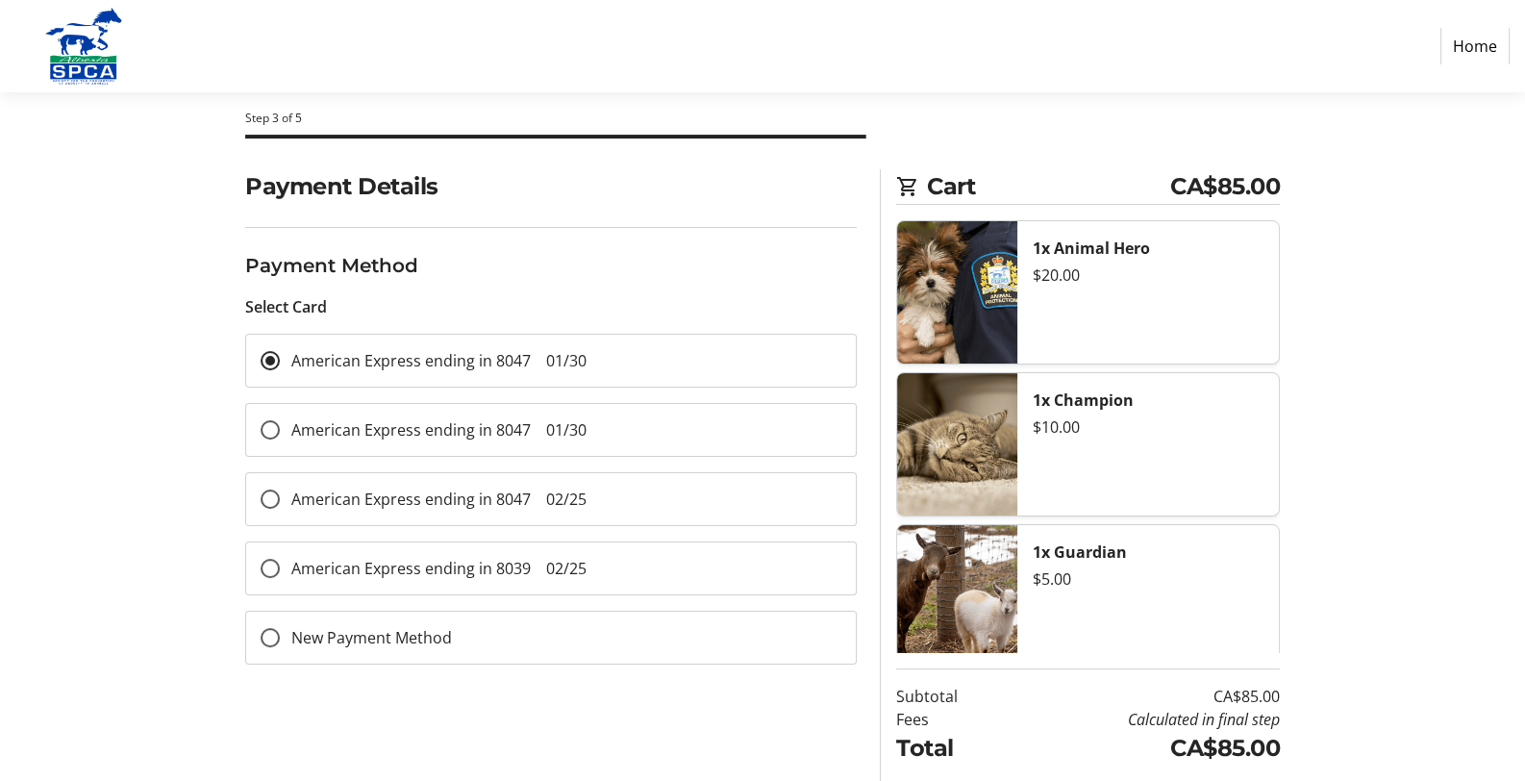
scroll to position [144, 0]
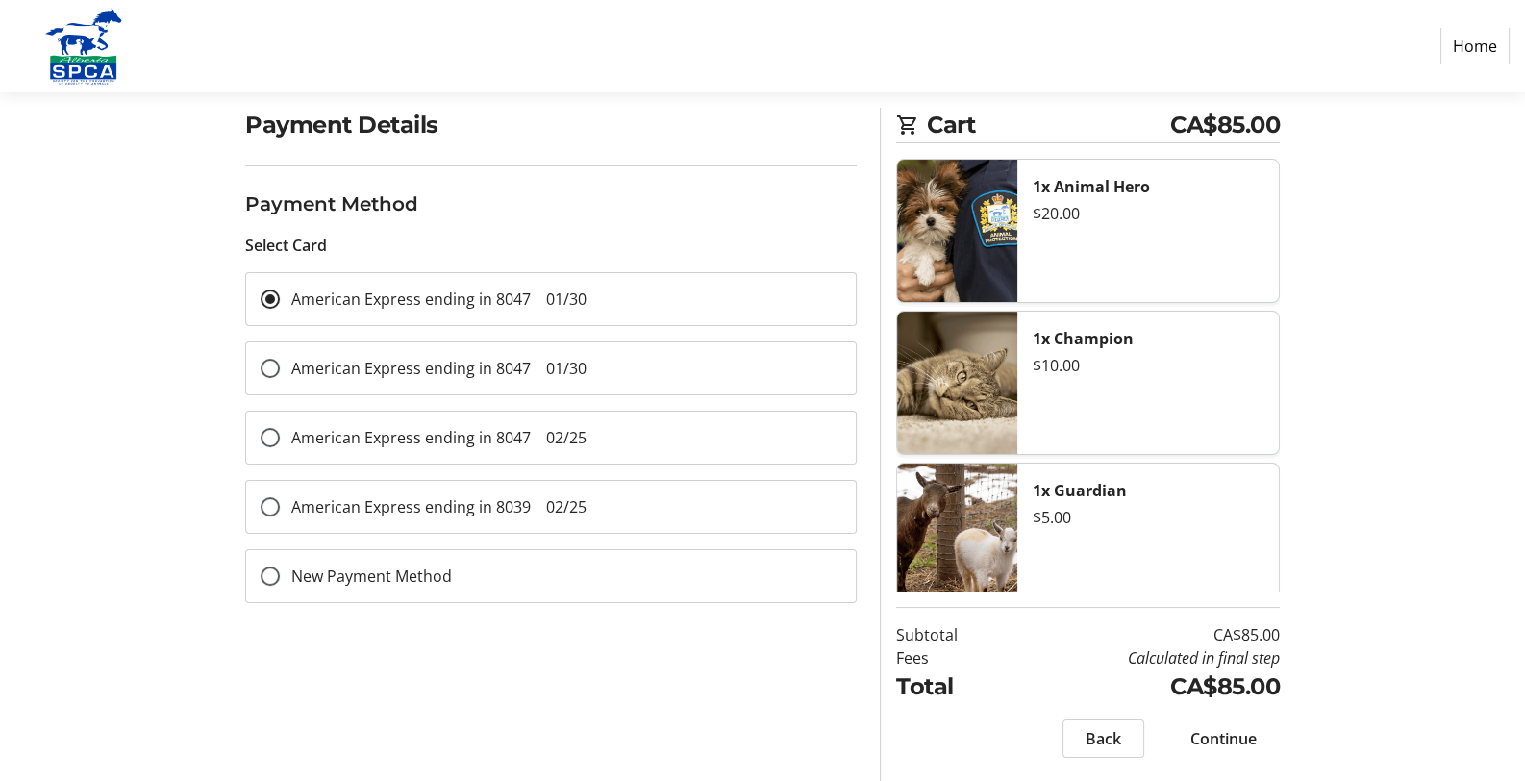
click at [1225, 731] on span "Continue" at bounding box center [1223, 738] width 66 height 23
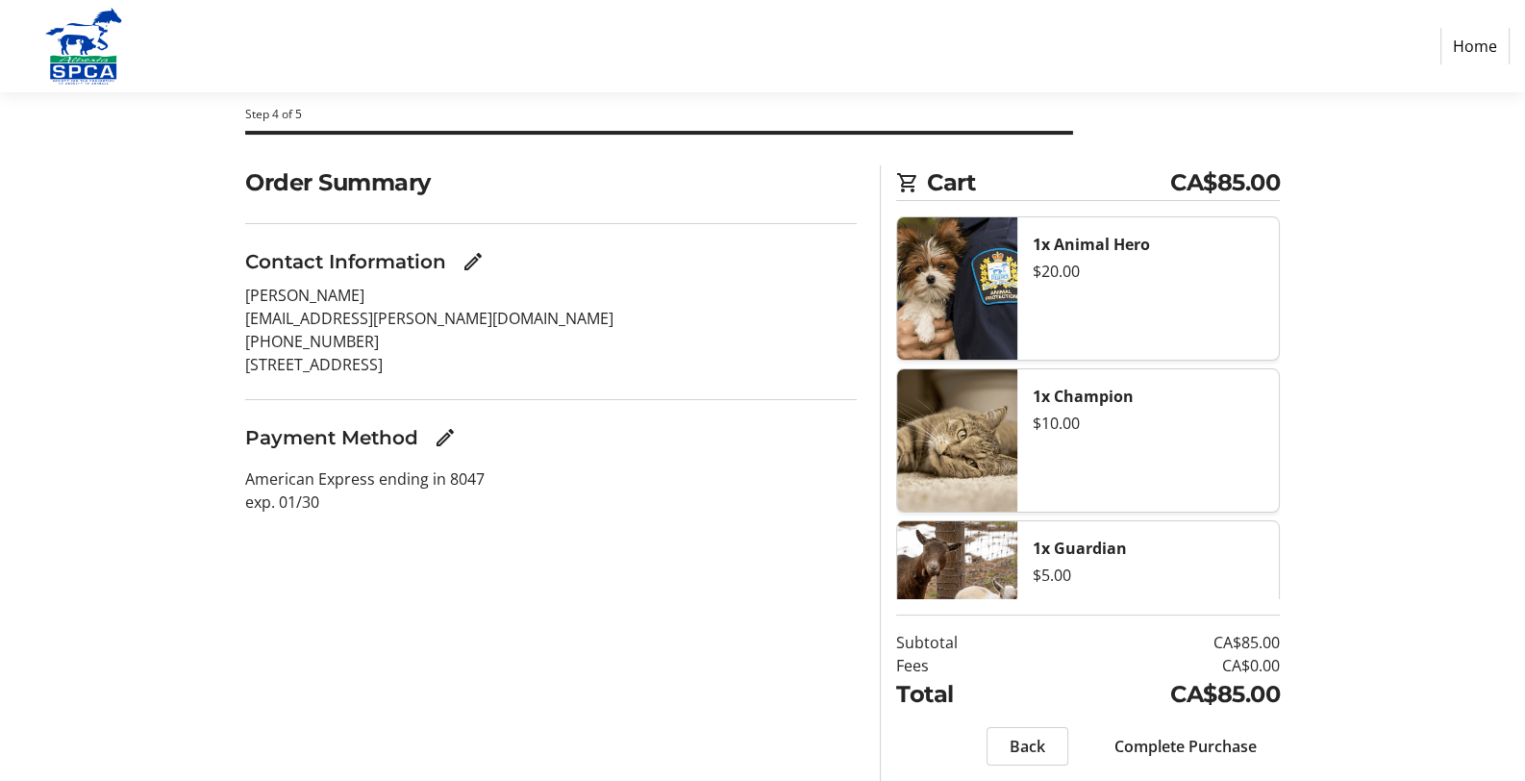
scroll to position [144, 0]
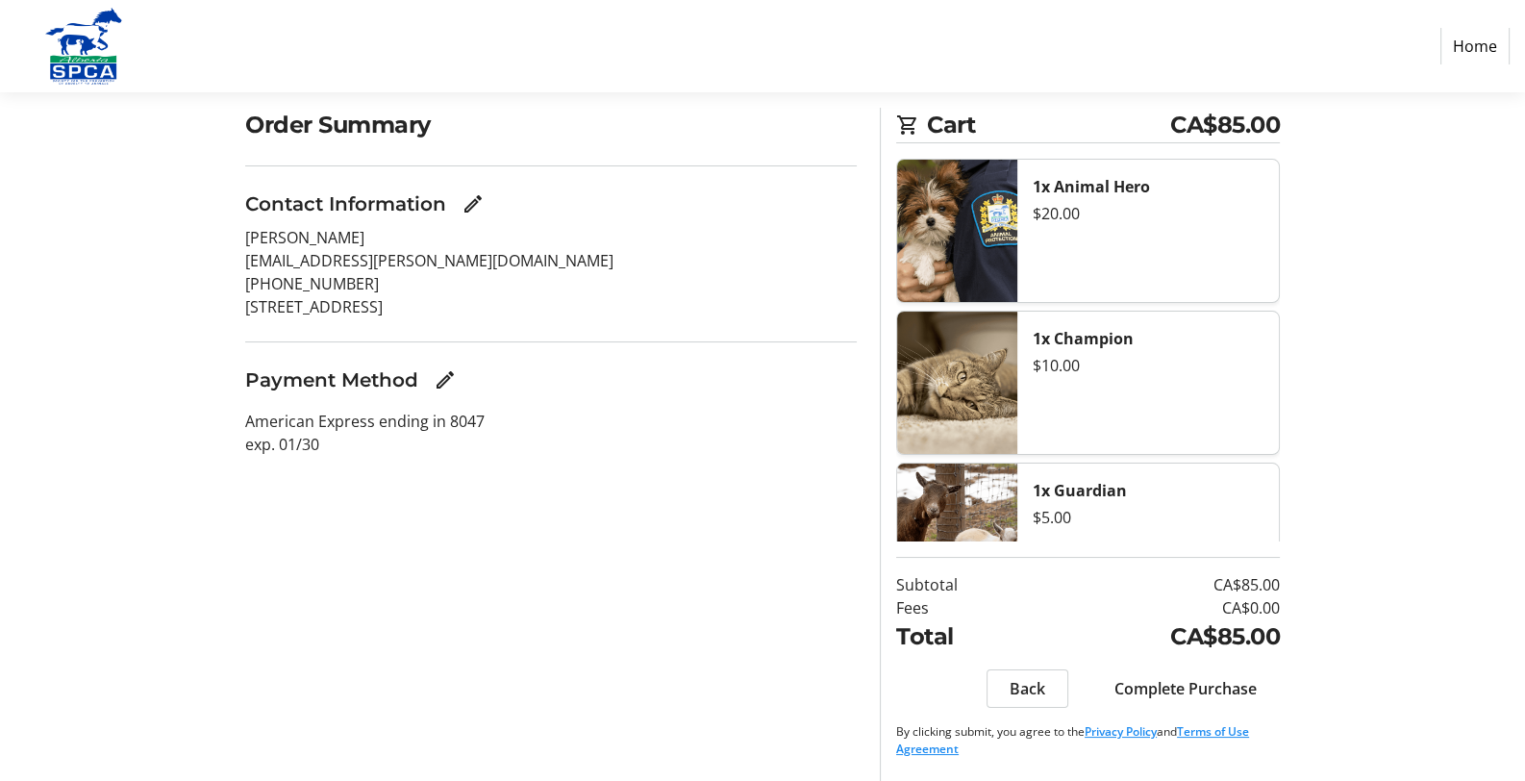
click at [1134, 692] on span "Complete Purchase" at bounding box center [1185, 688] width 142 height 23
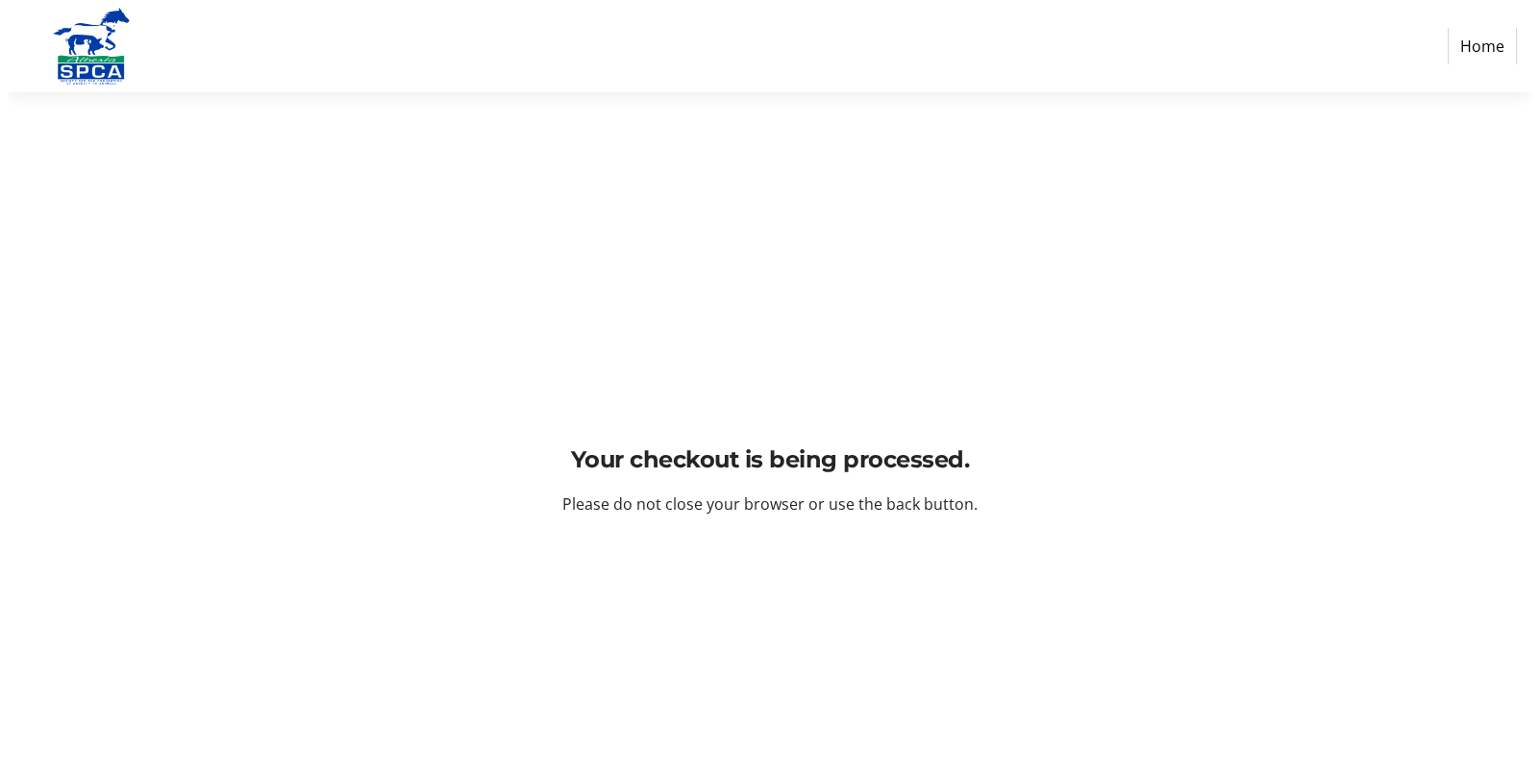
scroll to position [0, 0]
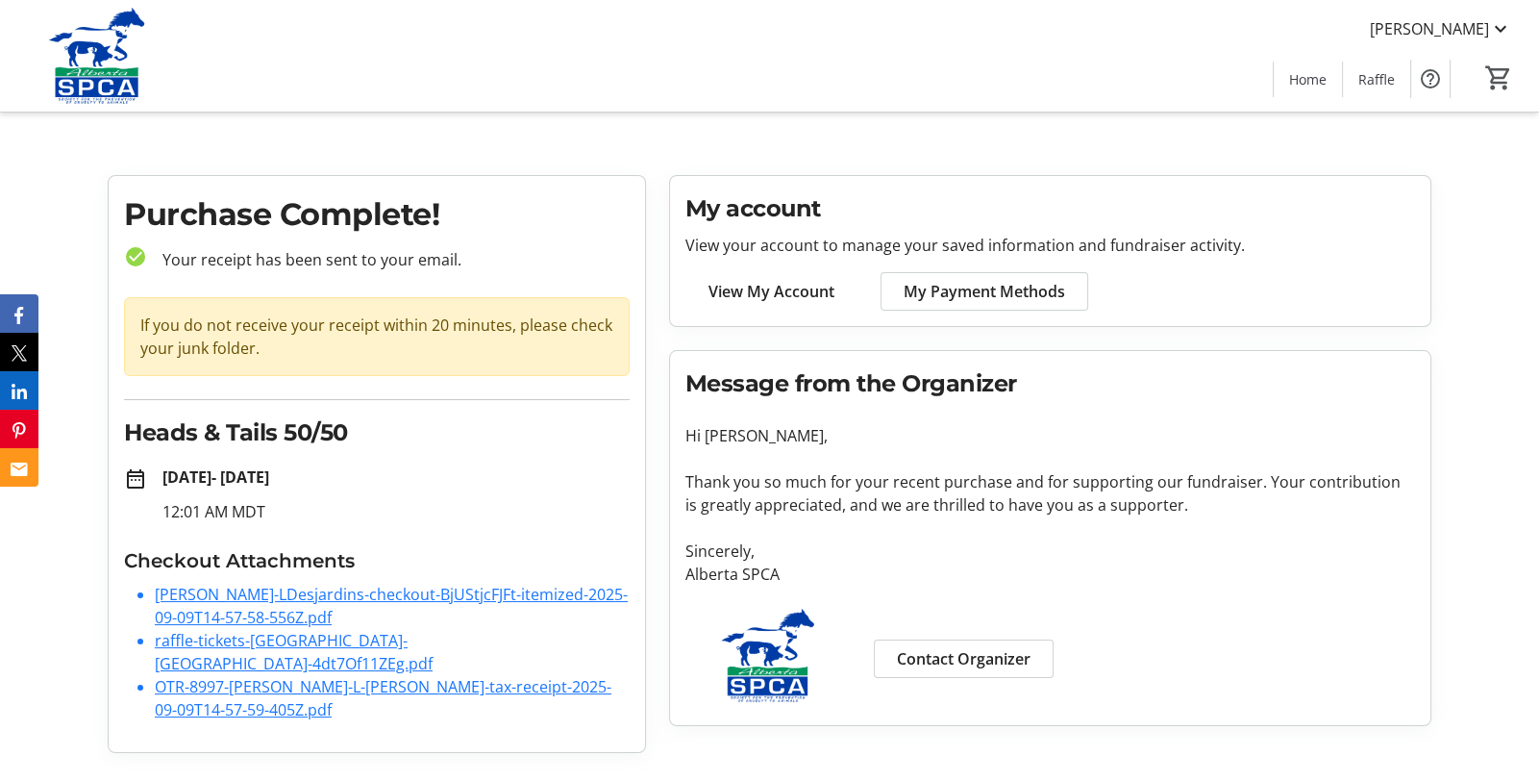
click at [317, 589] on link "Janis-LDesjardins-checkout-BjUStjcFJFt-itemized-2025-09-09T14-57-58-556Z.pdf" at bounding box center [391, 606] width 473 height 44
click at [196, 593] on link "Janis-LDesjardins-checkout-BjUStjcFJFt-itemized-2025-09-09T14-57-58-556Z.pdf" at bounding box center [391, 606] width 473 height 44
click at [375, 637] on link "raffle-tickets-alberta-spca-4dt7Of11ZEg.pdf" at bounding box center [294, 652] width 278 height 44
click at [476, 676] on link "OTR-8997-Janis-L-Desjardins-tax-receipt-2025-09-09T14-57-59-405Z.pdf" at bounding box center [383, 698] width 457 height 44
click at [1506, 23] on mat-icon at bounding box center [1500, 28] width 23 height 23
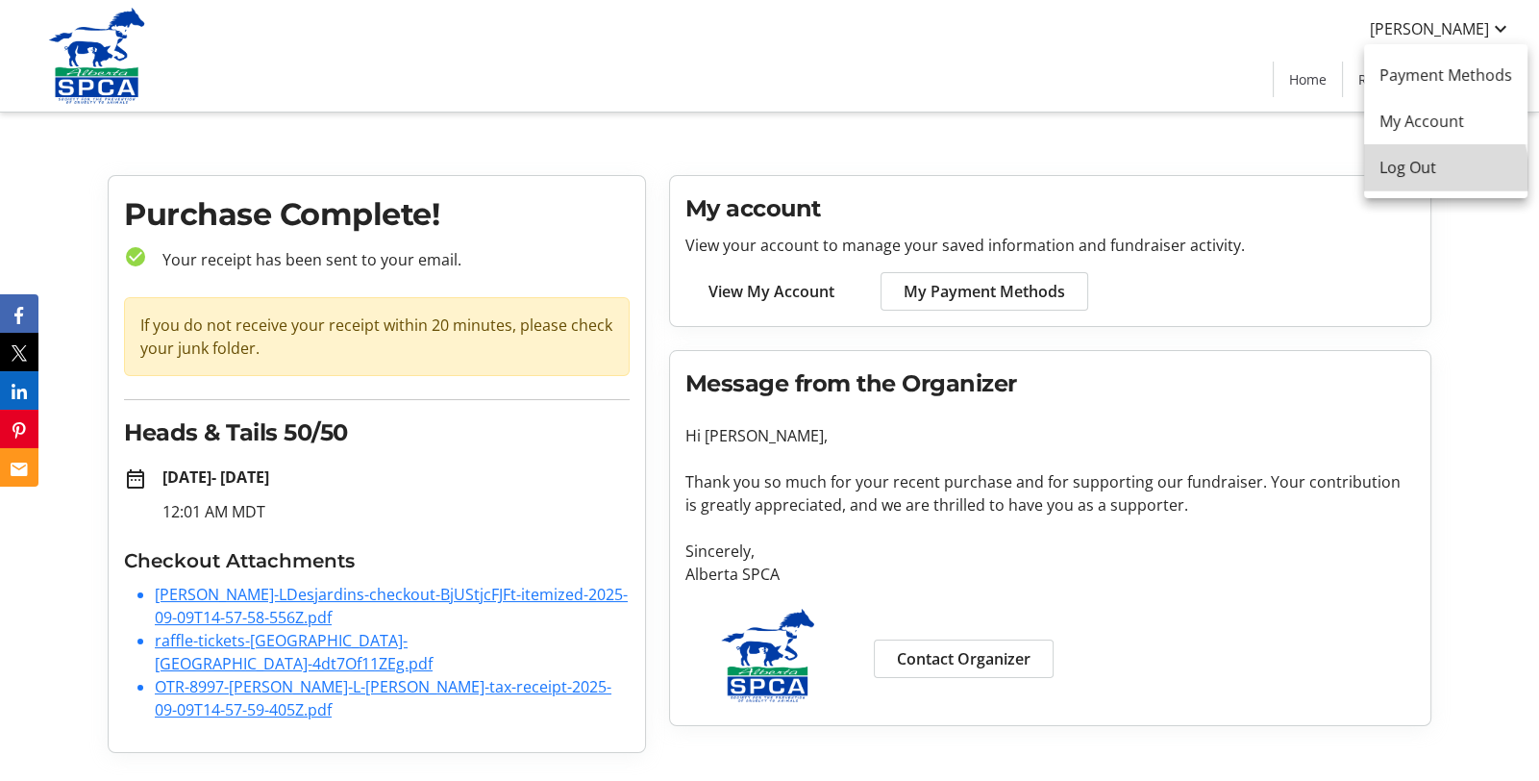
click at [1424, 174] on span "Log Out" at bounding box center [1446, 167] width 133 height 23
